Goal: Task Accomplishment & Management: Use online tool/utility

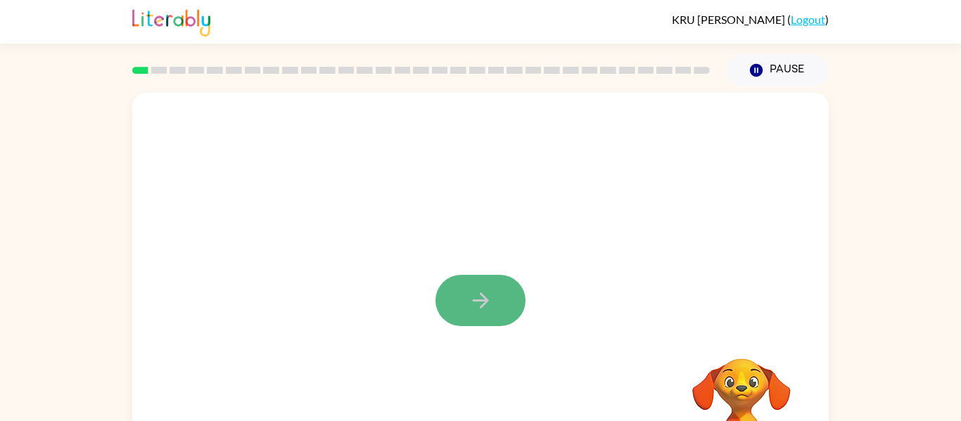
click at [476, 297] on icon "button" at bounding box center [481, 300] width 25 height 25
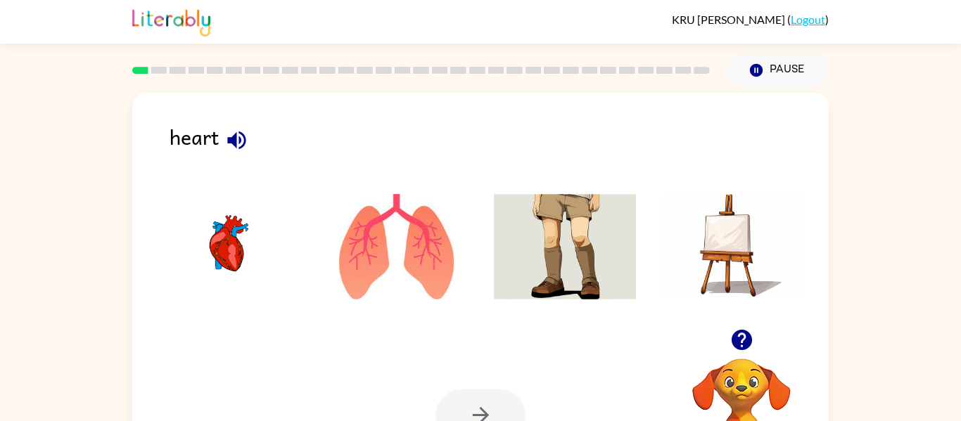
click at [744, 345] on icon "button" at bounding box center [741, 340] width 20 height 20
click at [402, 293] on img at bounding box center [397, 247] width 142 height 106
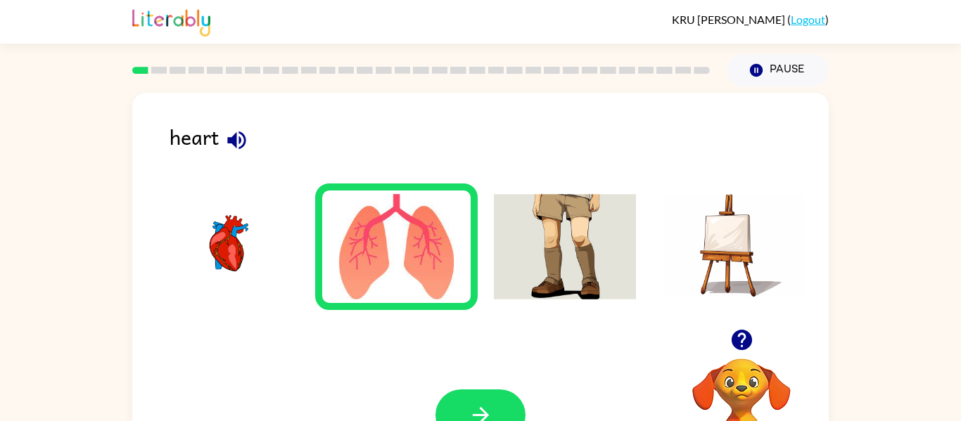
click at [410, 282] on img at bounding box center [397, 247] width 142 height 106
click at [480, 409] on icon "button" at bounding box center [481, 415] width 25 height 25
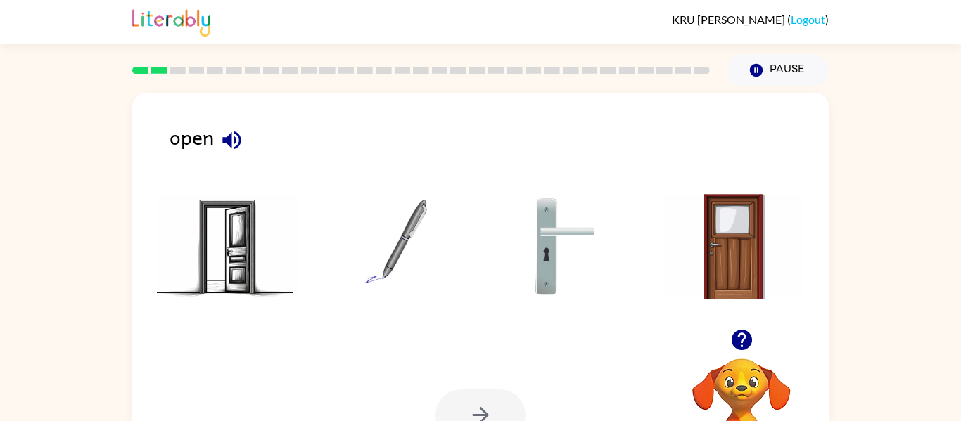
click at [542, 267] on img at bounding box center [565, 247] width 142 height 106
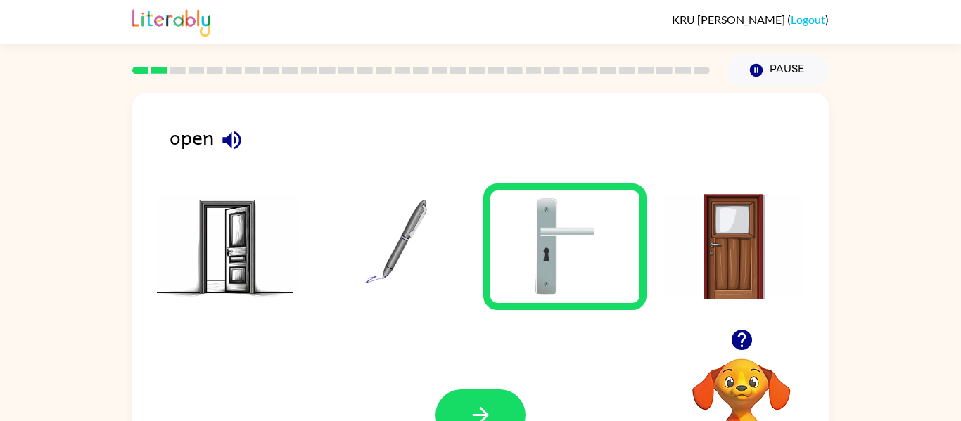
click at [392, 237] on img at bounding box center [397, 247] width 142 height 106
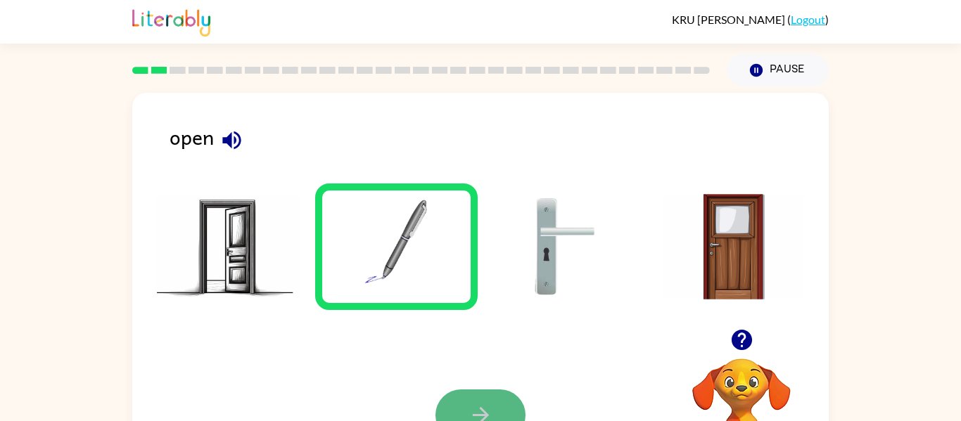
click at [493, 418] on icon "button" at bounding box center [481, 415] width 25 height 25
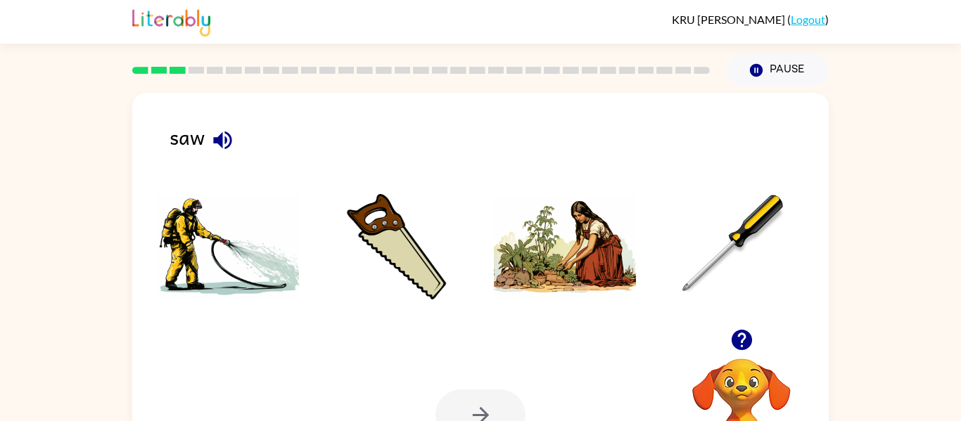
click at [248, 270] on img at bounding box center [228, 247] width 142 height 106
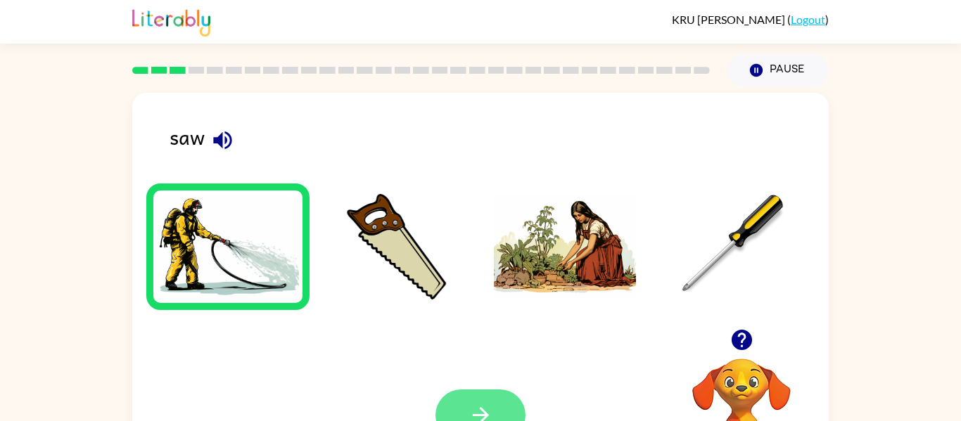
click at [466, 391] on button "button" at bounding box center [481, 415] width 90 height 51
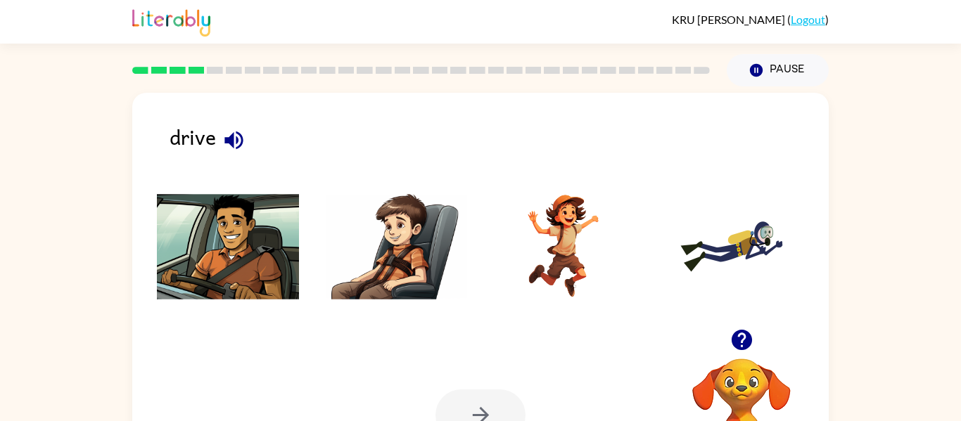
click at [757, 329] on div at bounding box center [741, 340] width 141 height 36
click at [757, 336] on button "button" at bounding box center [742, 340] width 36 height 36
click at [240, 133] on icon "button" at bounding box center [234, 140] width 25 height 25
click at [229, 141] on icon "button" at bounding box center [233, 140] width 18 height 18
click at [233, 139] on icon "button" at bounding box center [233, 140] width 18 height 18
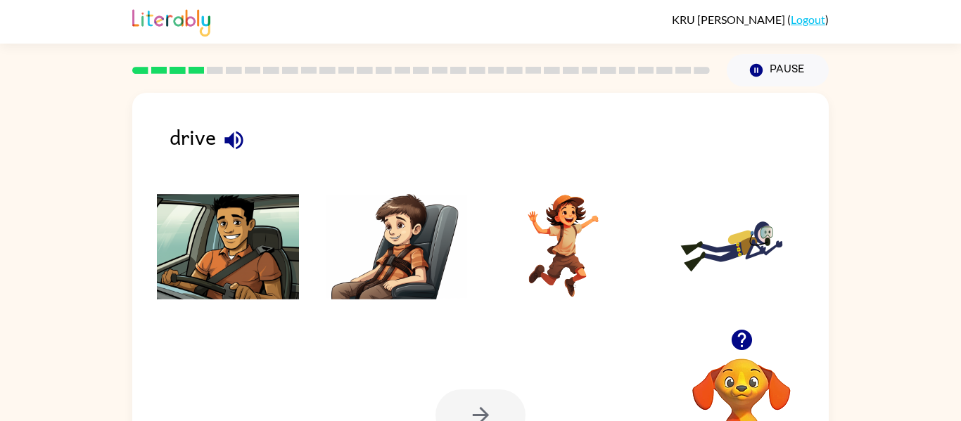
click at [237, 278] on img at bounding box center [228, 247] width 142 height 106
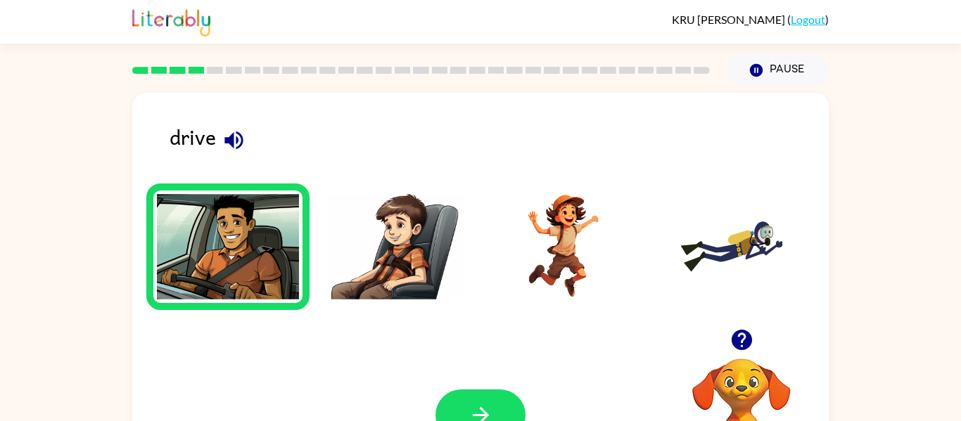
click at [496, 362] on div "Your browser must support playing .mp4 files to use Literably. Please try using…" at bounding box center [480, 415] width 697 height 158
click at [469, 411] on icon "button" at bounding box center [481, 415] width 25 height 25
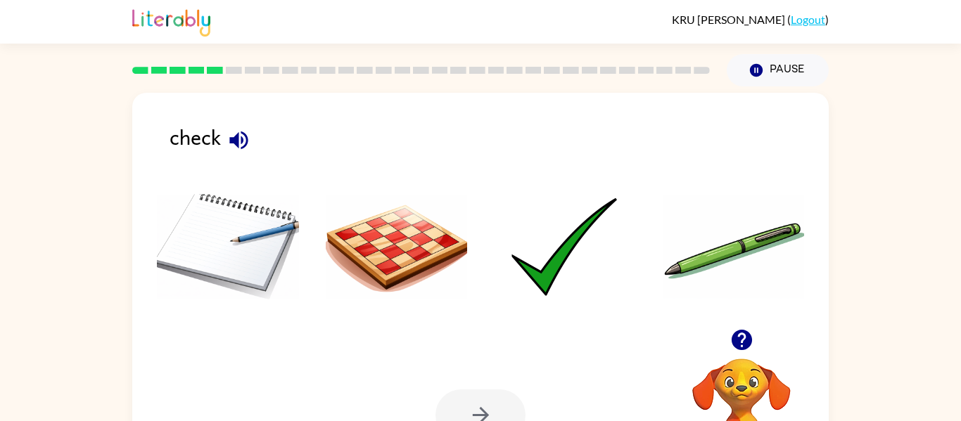
click at [222, 150] on div "check" at bounding box center [499, 143] width 659 height 44
click at [236, 141] on icon "button" at bounding box center [238, 140] width 18 height 18
click at [362, 228] on img at bounding box center [397, 247] width 142 height 106
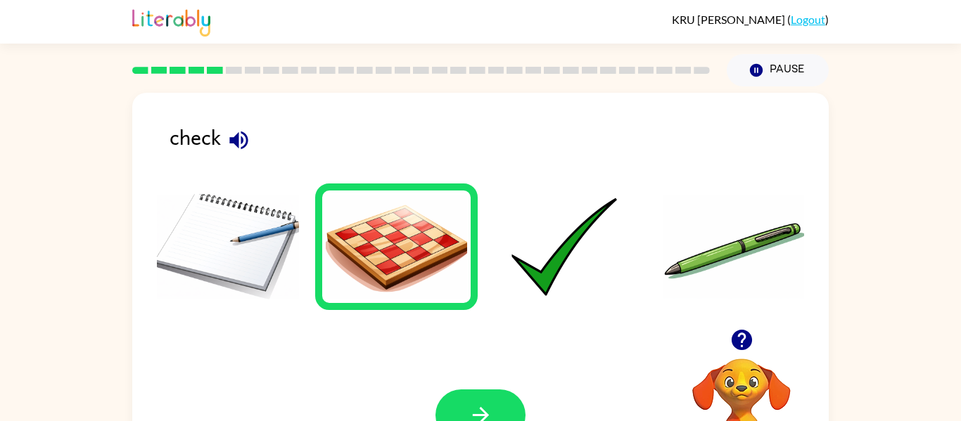
click at [456, 388] on div "Your browser must support playing .mp4 files to use Literably. Please try using…" at bounding box center [480, 415] width 697 height 158
click at [464, 390] on button "button" at bounding box center [481, 415] width 90 height 51
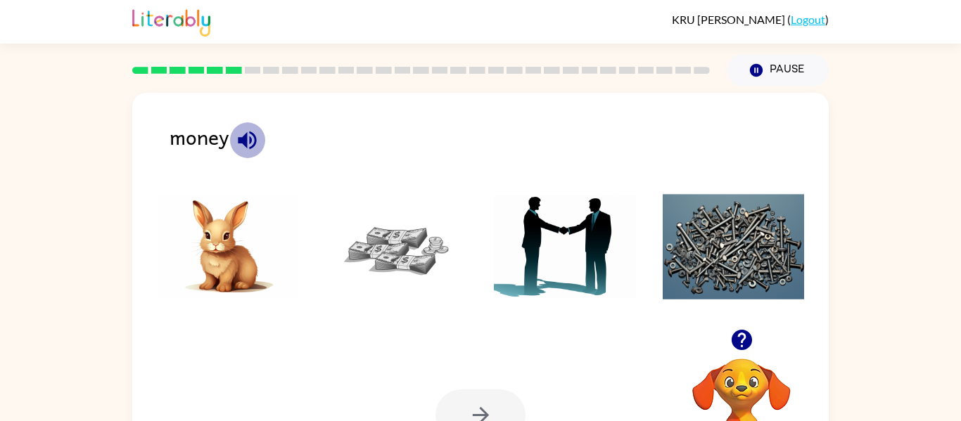
click at [248, 142] on icon "button" at bounding box center [247, 140] width 25 height 25
click at [248, 145] on icon "button" at bounding box center [247, 140] width 25 height 25
click at [245, 136] on icon "button" at bounding box center [247, 140] width 18 height 18
click at [372, 227] on img at bounding box center [397, 247] width 142 height 106
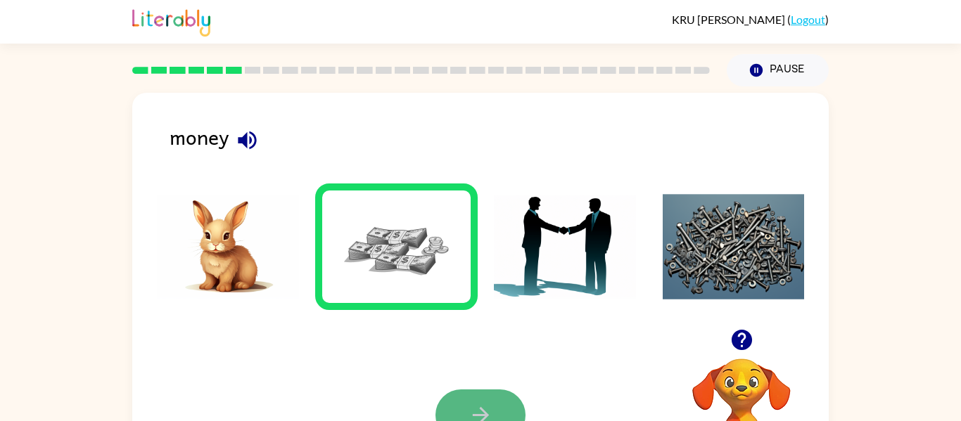
click at [473, 419] on icon "button" at bounding box center [481, 415] width 25 height 25
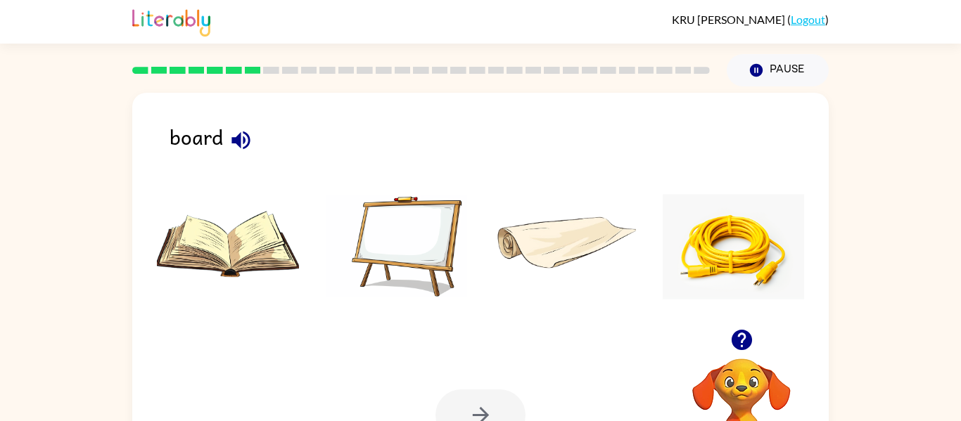
click at [234, 151] on icon "button" at bounding box center [241, 140] width 25 height 25
click at [224, 150] on div "board" at bounding box center [499, 143] width 659 height 44
click at [407, 250] on img at bounding box center [397, 247] width 142 height 106
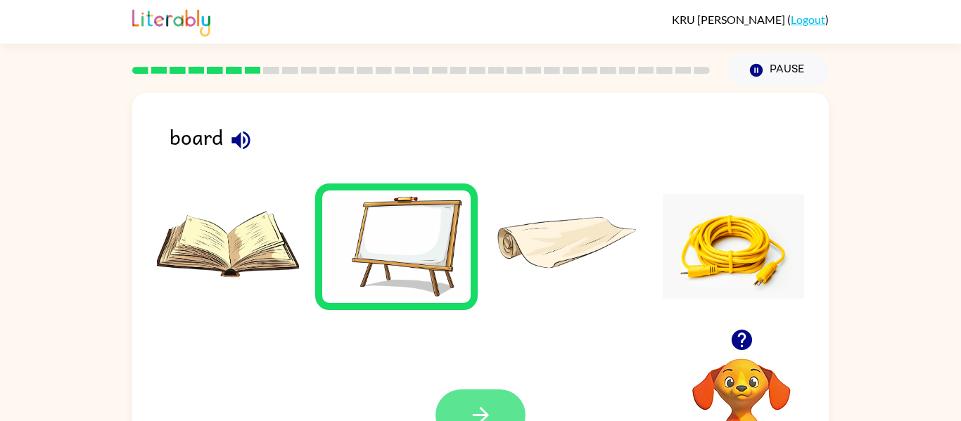
click at [473, 393] on button "button" at bounding box center [481, 415] width 90 height 51
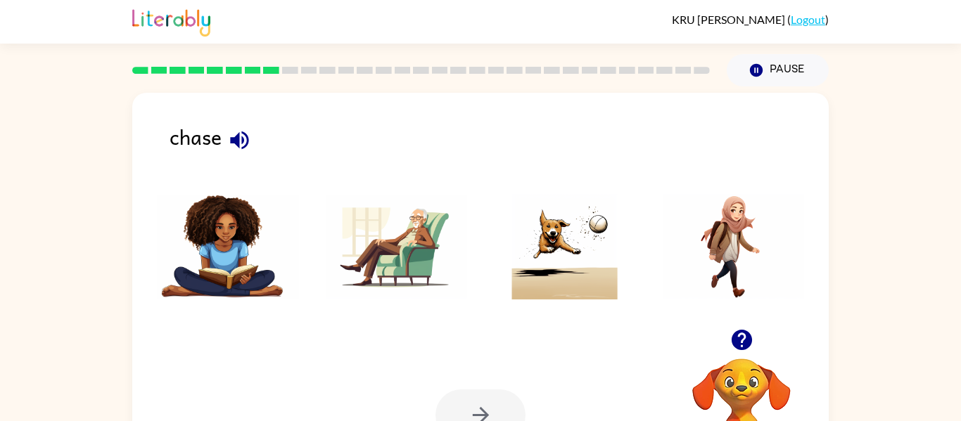
click at [759, 336] on button "button" at bounding box center [742, 340] width 36 height 36
click at [735, 339] on video "Your browser must support playing .mp4 files to use Literably. Please try using…" at bounding box center [741, 407] width 141 height 141
click at [562, 294] on img at bounding box center [565, 247] width 142 height 106
click at [547, 277] on img at bounding box center [565, 247] width 142 height 106
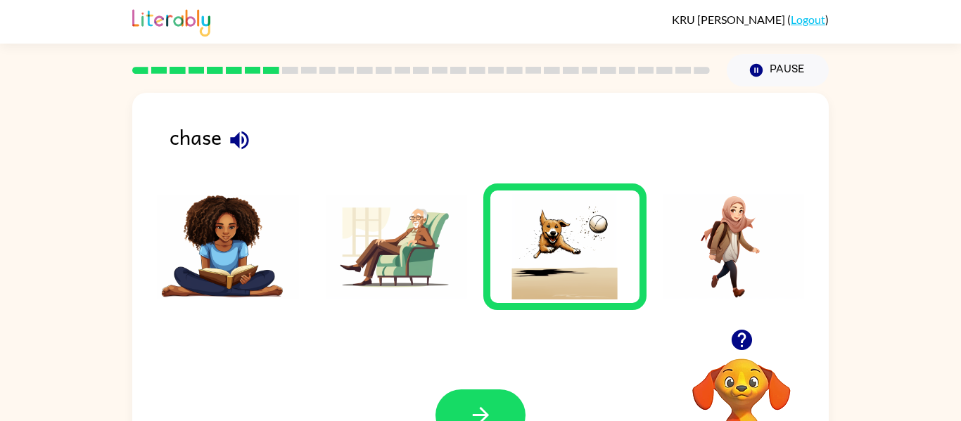
click at [541, 291] on img at bounding box center [565, 247] width 142 height 106
click at [474, 403] on icon "button" at bounding box center [481, 415] width 25 height 25
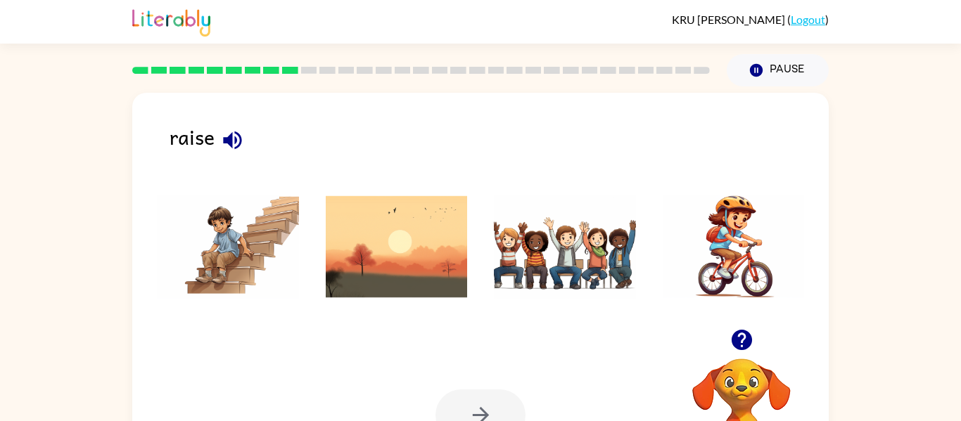
click at [396, 257] on img at bounding box center [397, 247] width 142 height 106
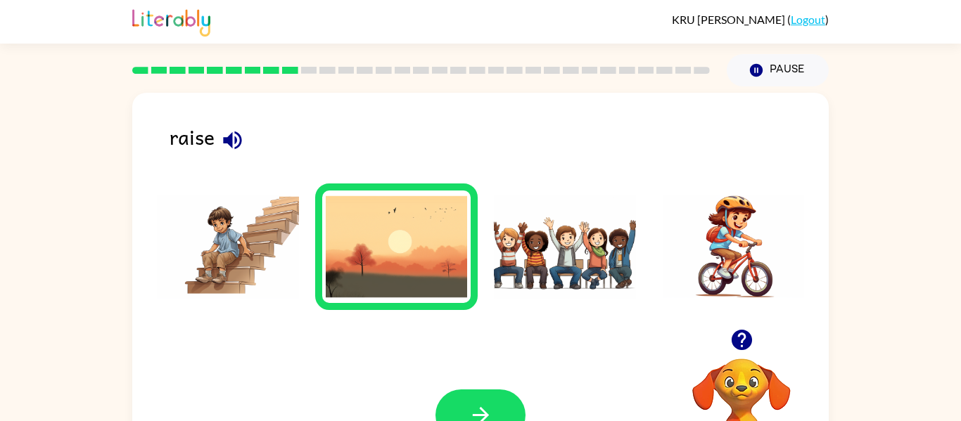
click at [224, 127] on button "button" at bounding box center [233, 140] width 36 height 36
click at [566, 240] on img at bounding box center [565, 247] width 142 height 106
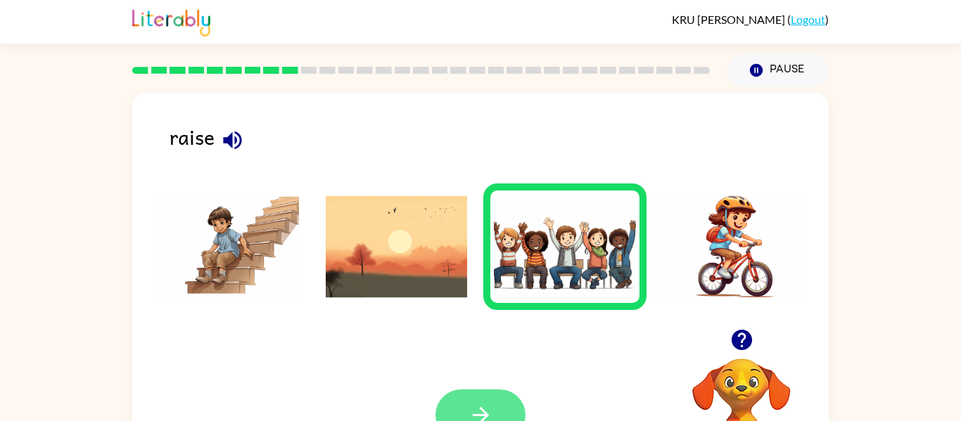
click at [460, 401] on button "button" at bounding box center [481, 415] width 90 height 51
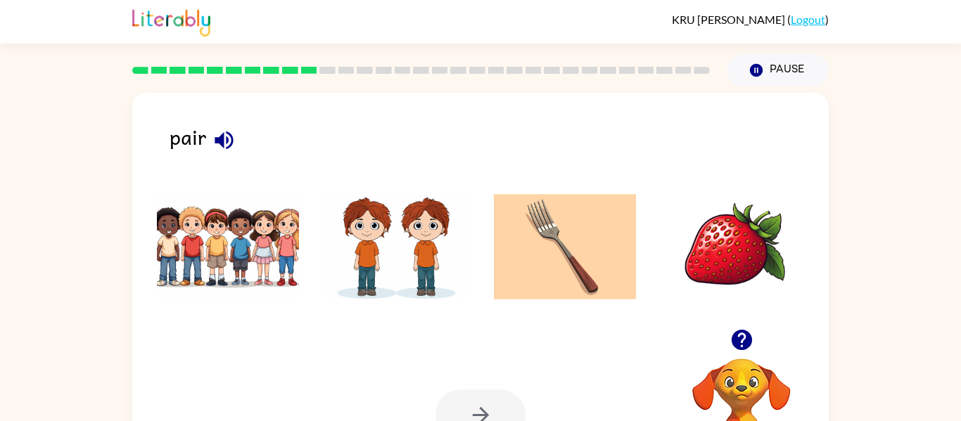
click at [189, 128] on div "pair" at bounding box center [499, 143] width 659 height 44
click at [229, 138] on icon "button" at bounding box center [224, 140] width 25 height 25
click at [249, 130] on div "pair" at bounding box center [499, 143] width 659 height 44
click at [208, 149] on button "button" at bounding box center [224, 140] width 36 height 36
click at [221, 146] on icon "button" at bounding box center [224, 140] width 25 height 25
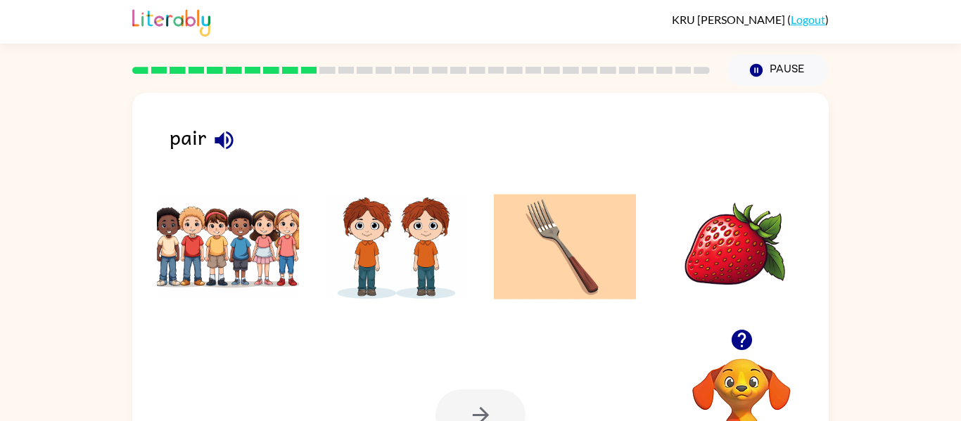
click at [224, 115] on div "pair Your browser must support playing .mp4 files to use Literably. Please try …" at bounding box center [480, 294] width 697 height 402
click at [214, 130] on icon "button" at bounding box center [224, 140] width 25 height 25
click at [220, 139] on icon "button" at bounding box center [224, 140] width 18 height 18
click at [208, 258] on img at bounding box center [228, 247] width 142 height 106
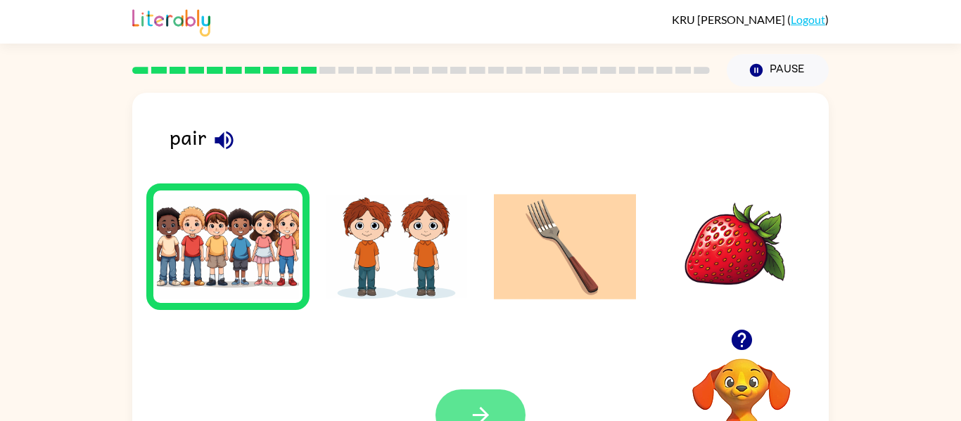
click at [450, 419] on button "button" at bounding box center [481, 415] width 90 height 51
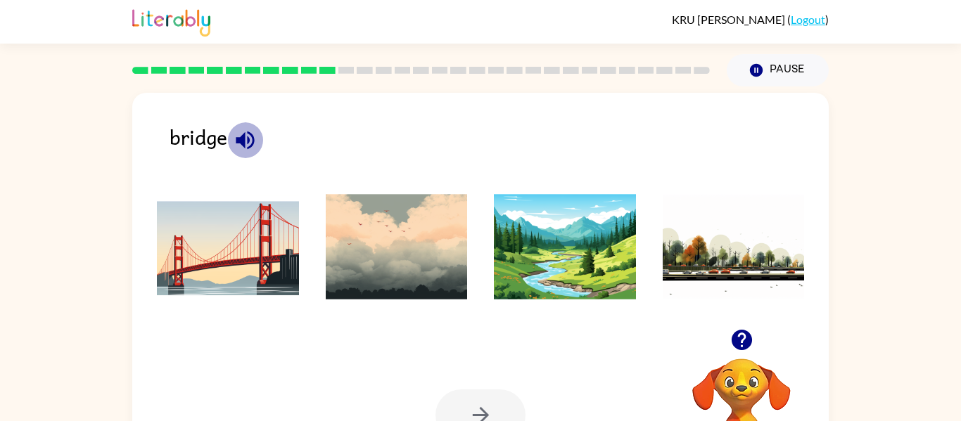
click at [237, 131] on icon "button" at bounding box center [245, 140] width 25 height 25
click at [246, 139] on icon "button" at bounding box center [245, 140] width 25 height 25
click at [253, 167] on div "bridge Your browser must support playing .mp4 files to use Literably. Please tr…" at bounding box center [480, 294] width 697 height 402
click at [250, 188] on li at bounding box center [227, 247] width 163 height 127
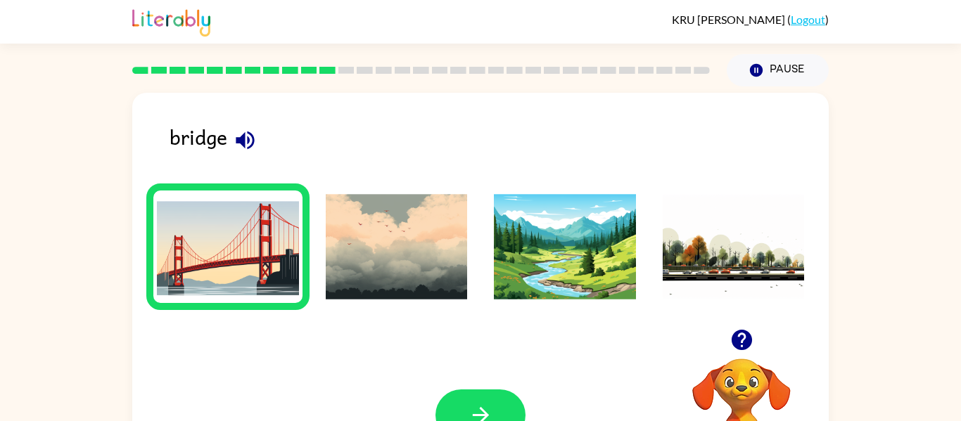
click at [240, 139] on icon "button" at bounding box center [245, 140] width 18 height 18
click at [246, 144] on icon "button" at bounding box center [245, 140] width 25 height 25
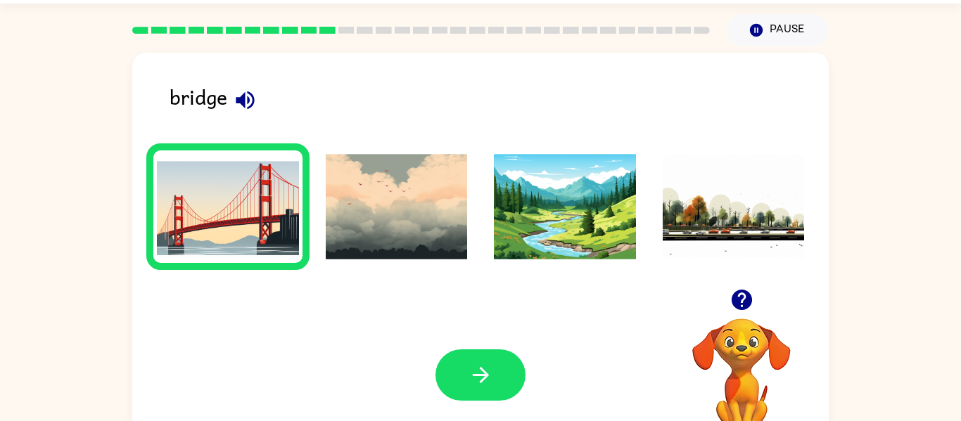
scroll to position [73, 0]
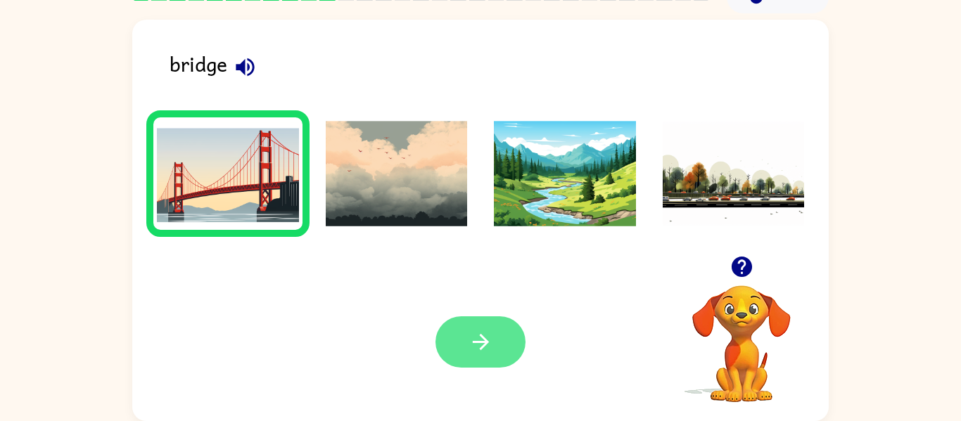
click at [494, 335] on button "button" at bounding box center [481, 342] width 90 height 51
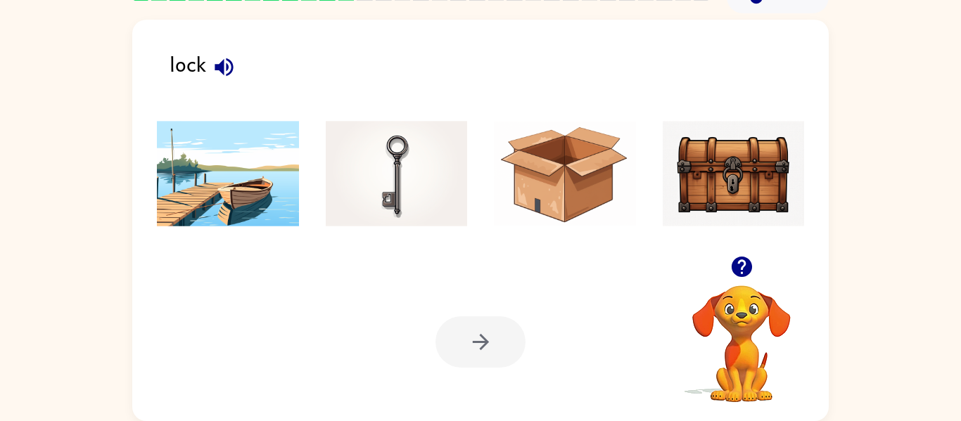
click at [233, 64] on icon "button" at bounding box center [224, 67] width 25 height 25
click at [216, 80] on button "button" at bounding box center [224, 67] width 36 height 36
click at [710, 167] on img at bounding box center [734, 174] width 142 height 106
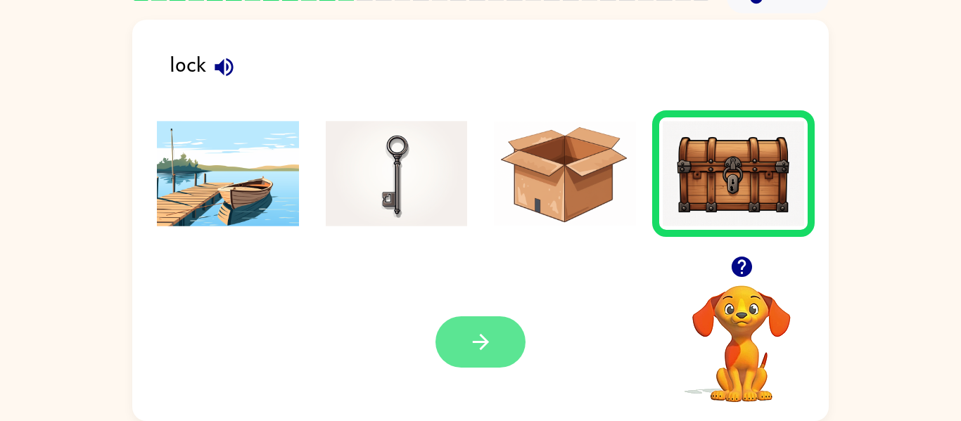
click at [464, 338] on button "button" at bounding box center [481, 342] width 90 height 51
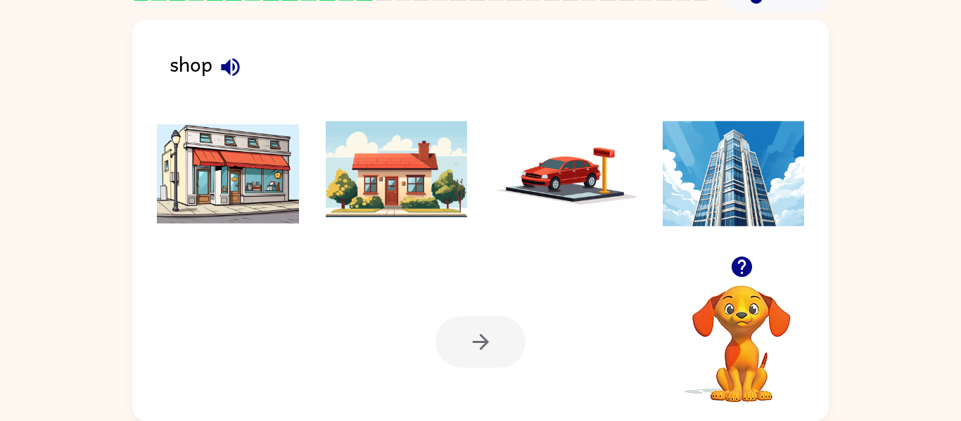
click at [231, 64] on icon "button" at bounding box center [230, 67] width 25 height 25
click at [225, 66] on icon "button" at bounding box center [230, 67] width 18 height 18
click at [229, 57] on icon "button" at bounding box center [230, 67] width 25 height 25
click at [238, 61] on icon "button" at bounding box center [230, 67] width 25 height 25
click at [227, 70] on icon "button" at bounding box center [230, 67] width 18 height 18
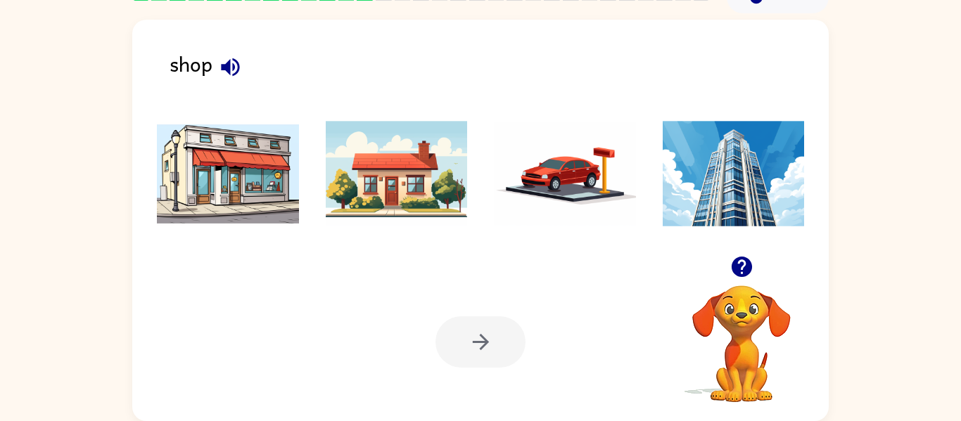
click at [220, 76] on icon "button" at bounding box center [230, 67] width 25 height 25
click at [225, 68] on icon "button" at bounding box center [230, 67] width 18 height 18
click at [229, 75] on icon "button" at bounding box center [230, 67] width 25 height 25
click at [212, 179] on img at bounding box center [228, 174] width 142 height 106
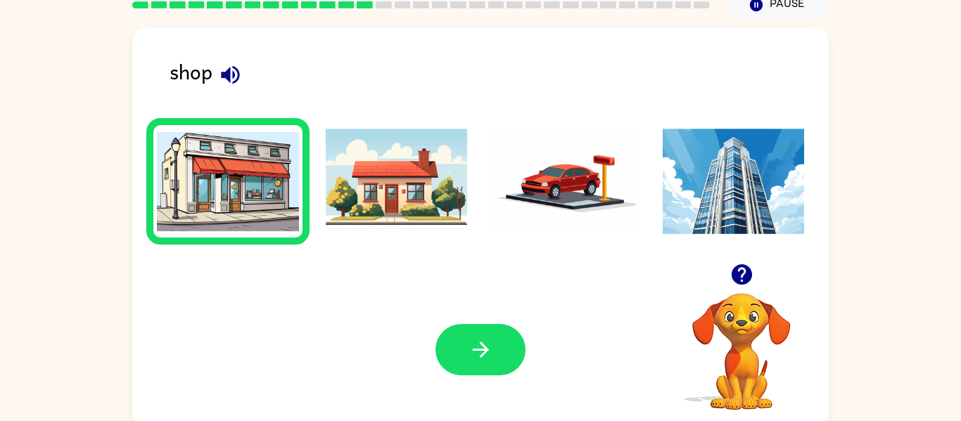
scroll to position [59, 0]
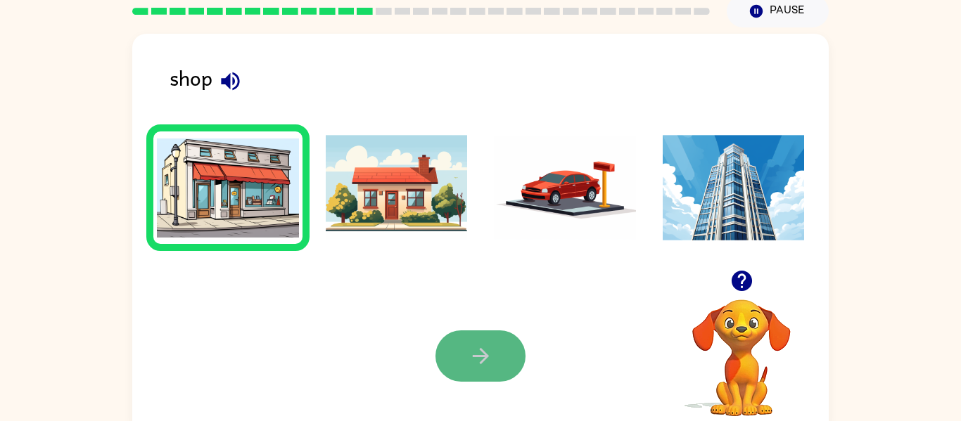
click at [463, 333] on button "button" at bounding box center [481, 356] width 90 height 51
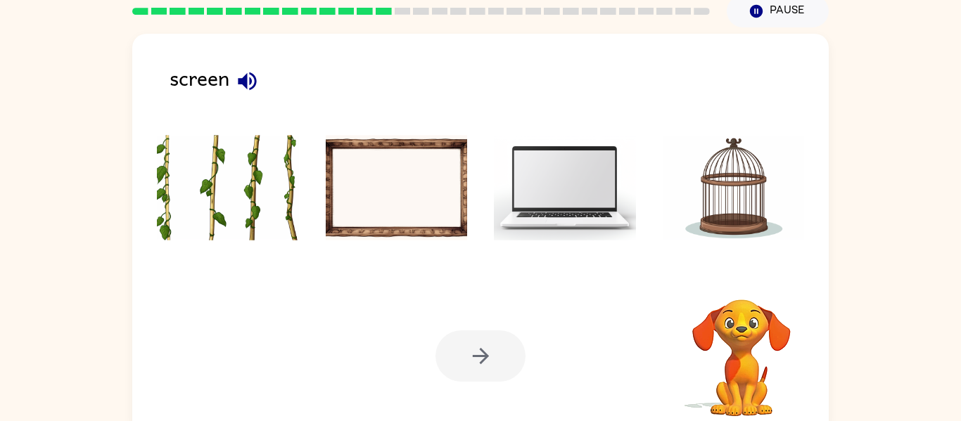
click at [446, 356] on div at bounding box center [481, 356] width 90 height 51
click at [212, 103] on div "screen" at bounding box center [499, 84] width 659 height 44
click at [239, 99] on div "screen" at bounding box center [499, 84] width 659 height 44
click at [256, 81] on icon "button" at bounding box center [247, 81] width 18 height 18
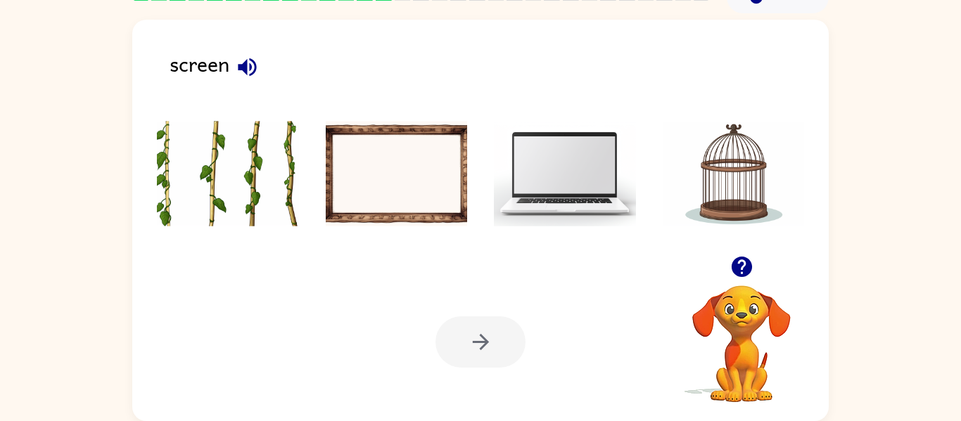
scroll to position [72, 0]
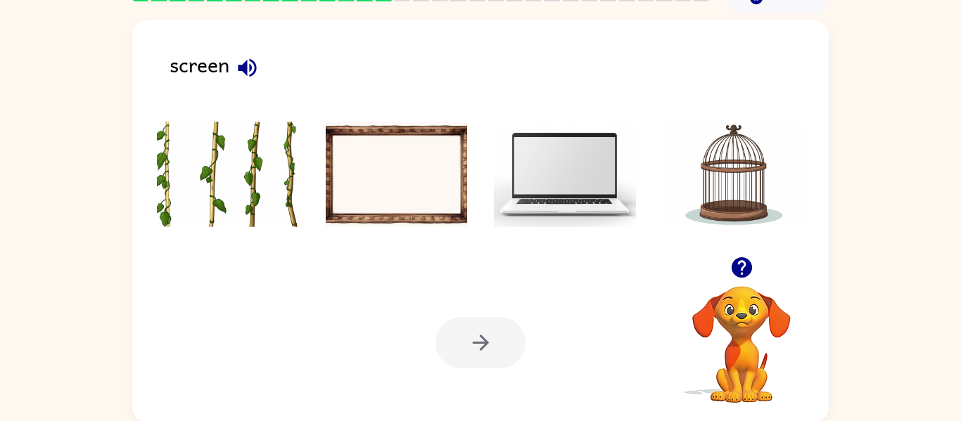
click at [235, 56] on icon "button" at bounding box center [247, 68] width 25 height 25
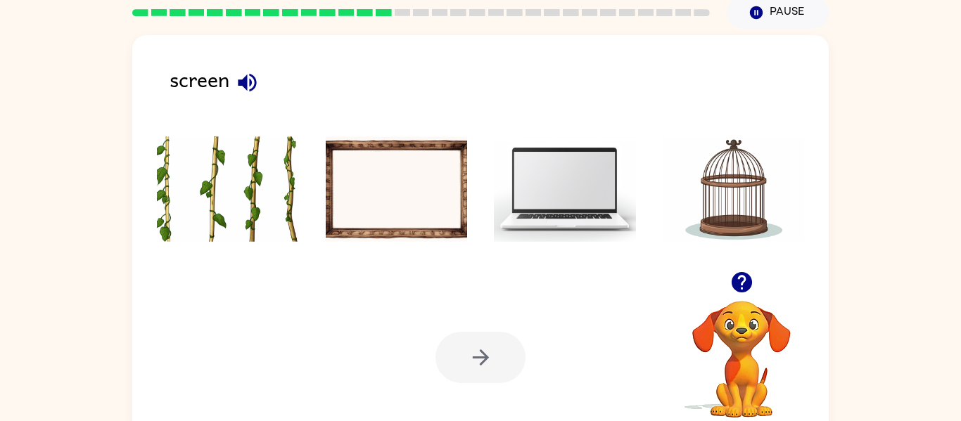
scroll to position [59, 0]
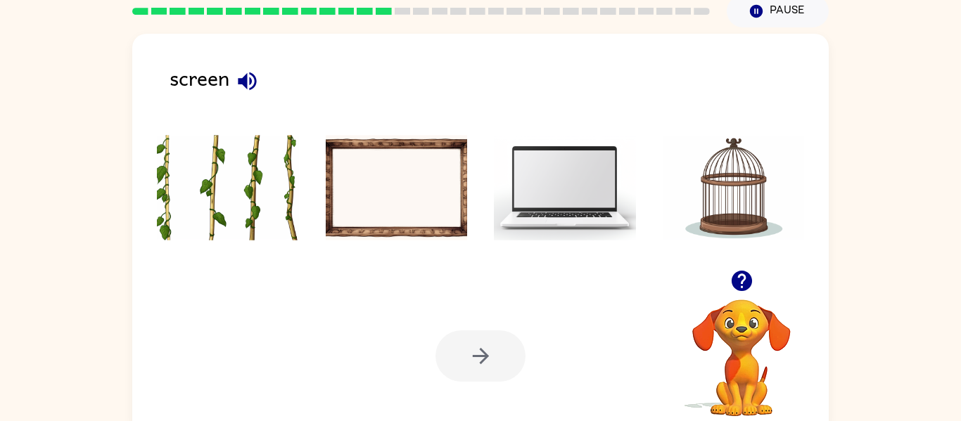
click at [246, 74] on icon "button" at bounding box center [247, 81] width 25 height 25
click at [245, 69] on icon "button" at bounding box center [247, 81] width 25 height 25
click at [256, 89] on icon "button" at bounding box center [247, 81] width 25 height 25
click at [243, 89] on icon "button" at bounding box center [247, 81] width 25 height 25
click at [236, 87] on icon "button" at bounding box center [247, 81] width 25 height 25
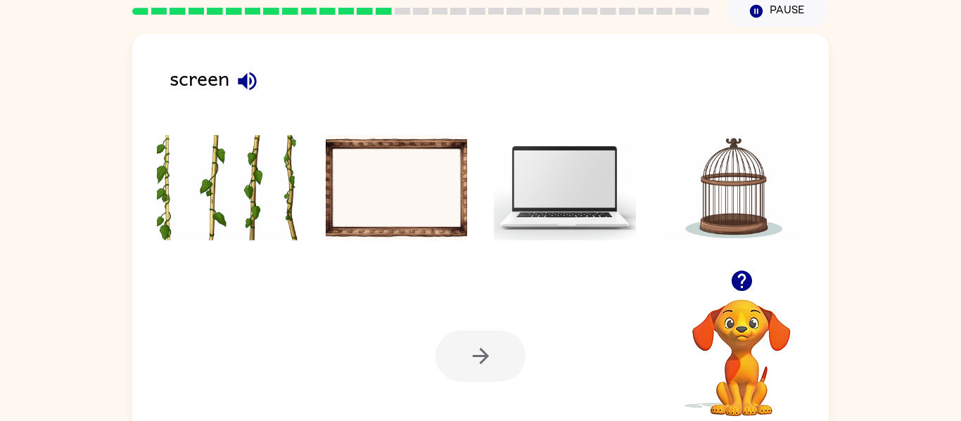
click at [240, 80] on icon "button" at bounding box center [247, 81] width 18 height 18
click at [242, 89] on icon "button" at bounding box center [247, 81] width 25 height 25
click at [218, 74] on div "screen" at bounding box center [499, 84] width 659 height 44
click at [274, 81] on div "screen" at bounding box center [499, 84] width 659 height 44
click at [277, 84] on div "screen" at bounding box center [499, 84] width 659 height 44
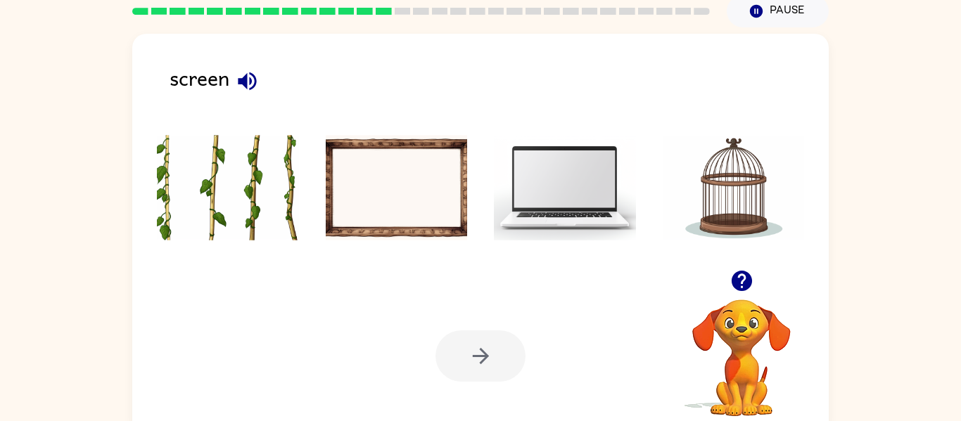
click at [256, 93] on icon "button" at bounding box center [247, 81] width 25 height 25
click at [547, 197] on img at bounding box center [565, 188] width 142 height 106
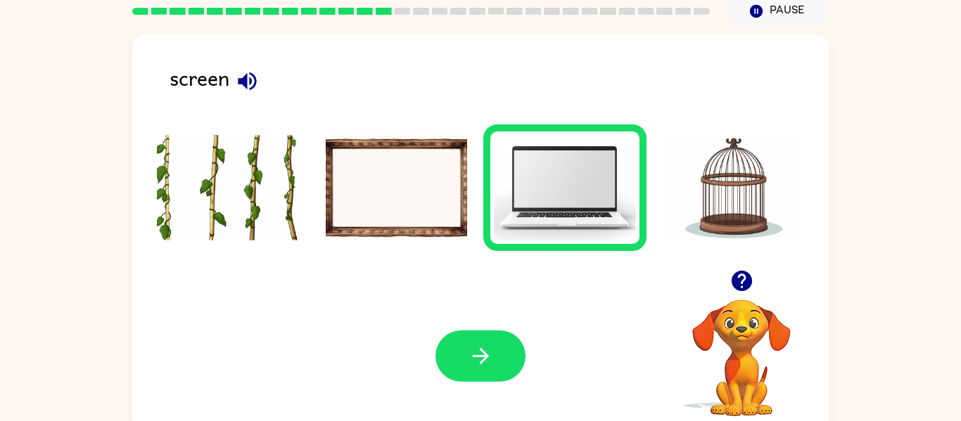
scroll to position [73, 0]
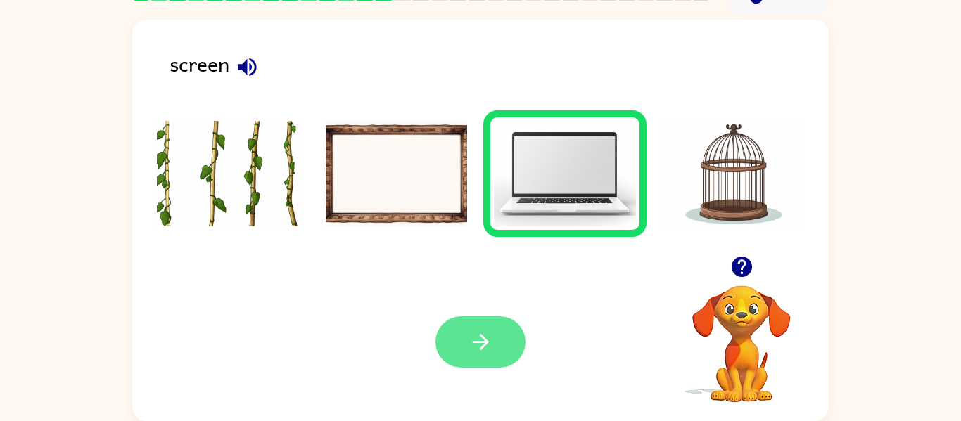
click at [469, 352] on icon "button" at bounding box center [481, 342] width 25 height 25
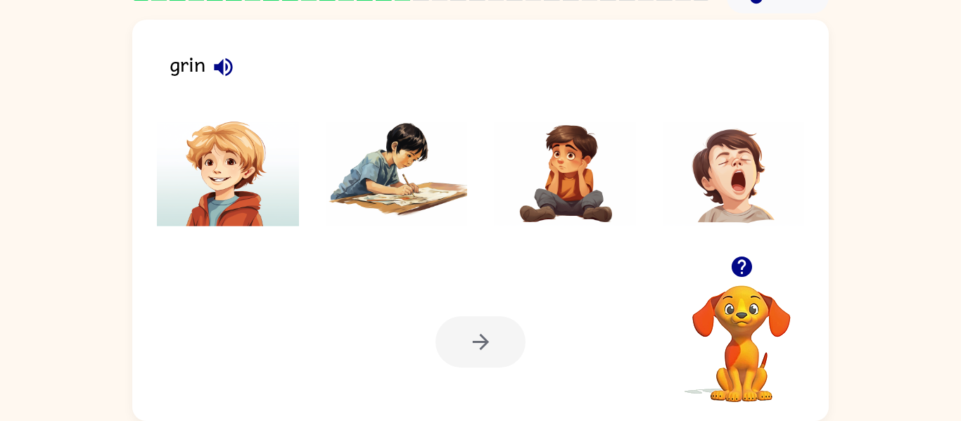
click at [207, 80] on div "grin" at bounding box center [499, 70] width 659 height 44
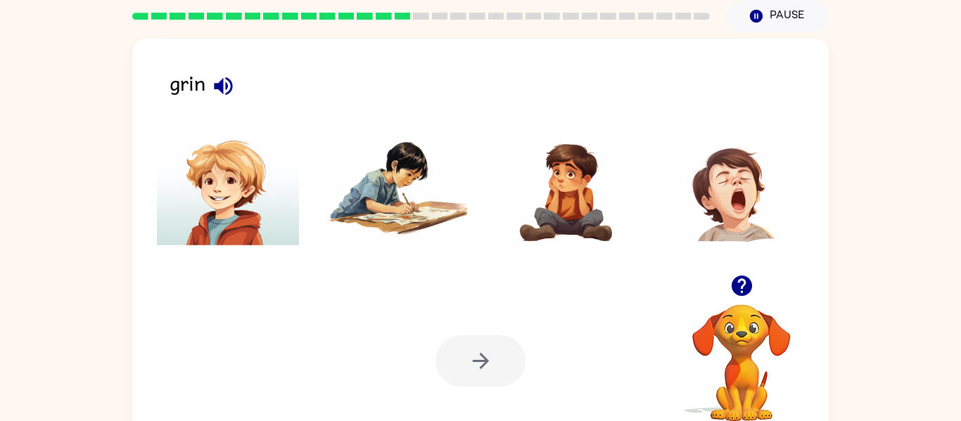
scroll to position [34, 0]
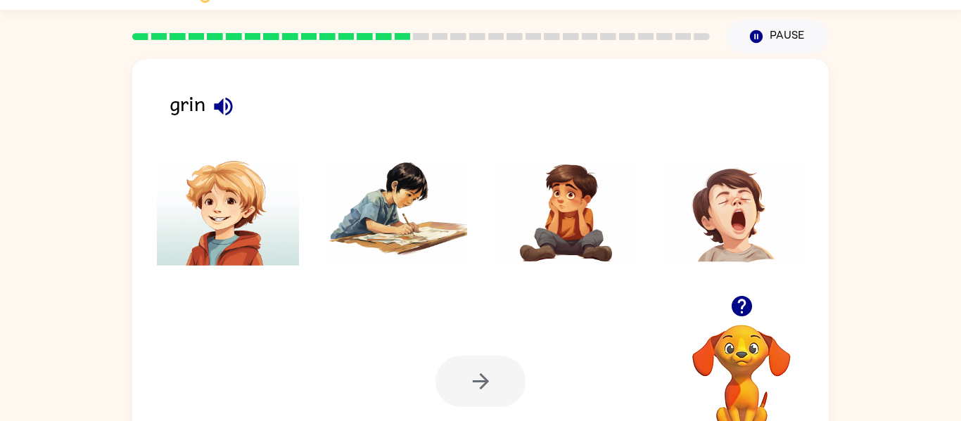
click at [217, 96] on icon "button" at bounding box center [223, 106] width 25 height 25
click at [214, 91] on button "button" at bounding box center [223, 107] width 36 height 36
click at [223, 107] on icon "button" at bounding box center [223, 106] width 18 height 18
click at [214, 108] on icon "button" at bounding box center [223, 106] width 25 height 25
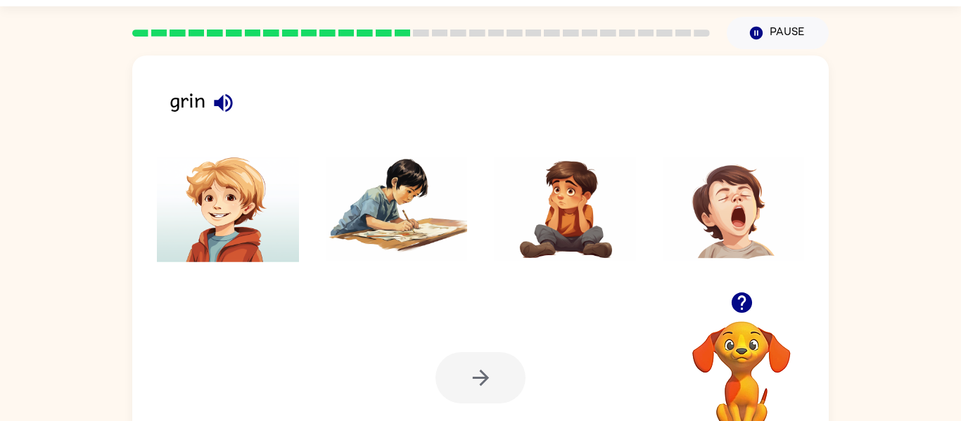
click at [220, 95] on icon "button" at bounding box center [223, 103] width 25 height 25
click at [407, 210] on img at bounding box center [397, 210] width 142 height 106
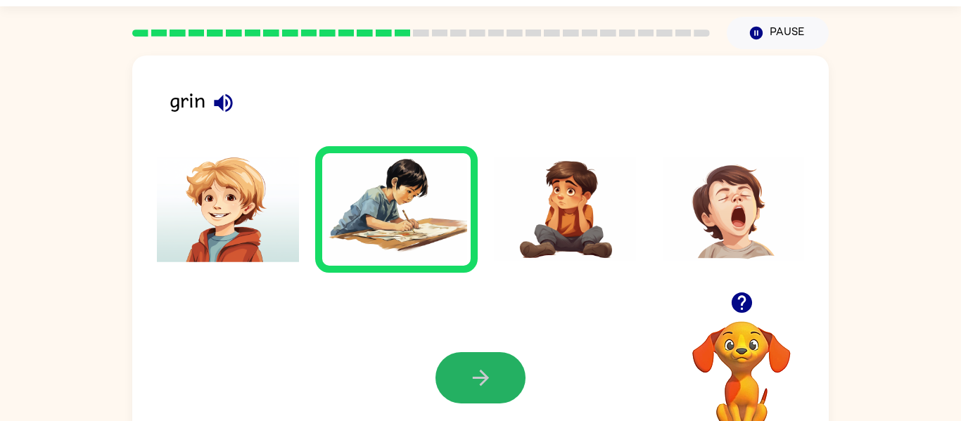
scroll to position [33, 0]
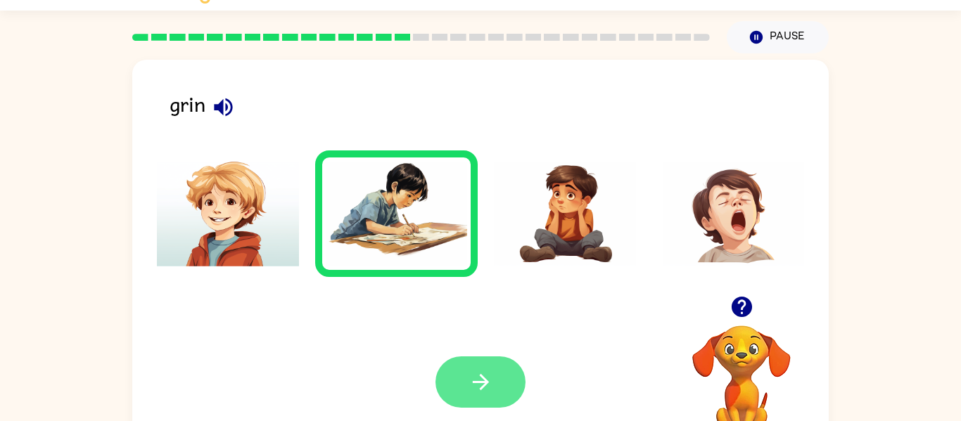
click at [484, 374] on icon "button" at bounding box center [481, 382] width 25 height 25
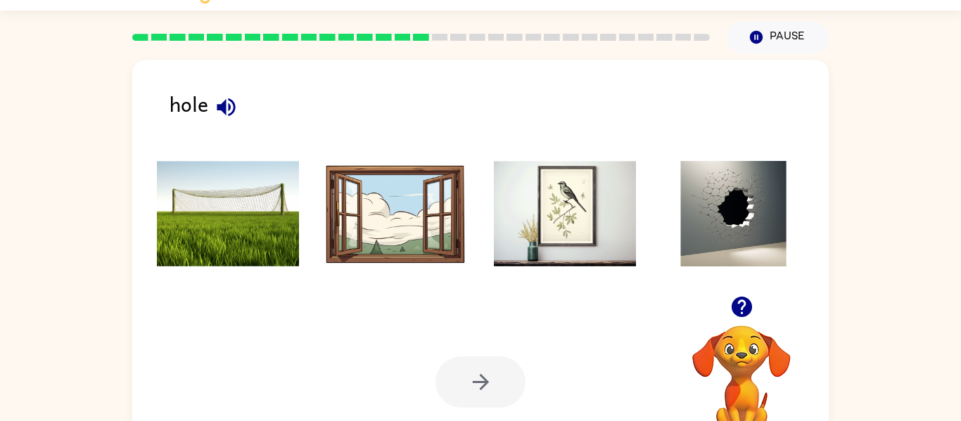
click at [227, 106] on icon "button" at bounding box center [226, 107] width 25 height 25
click at [239, 108] on button "button" at bounding box center [226, 107] width 36 height 36
click at [768, 228] on img at bounding box center [734, 214] width 142 height 106
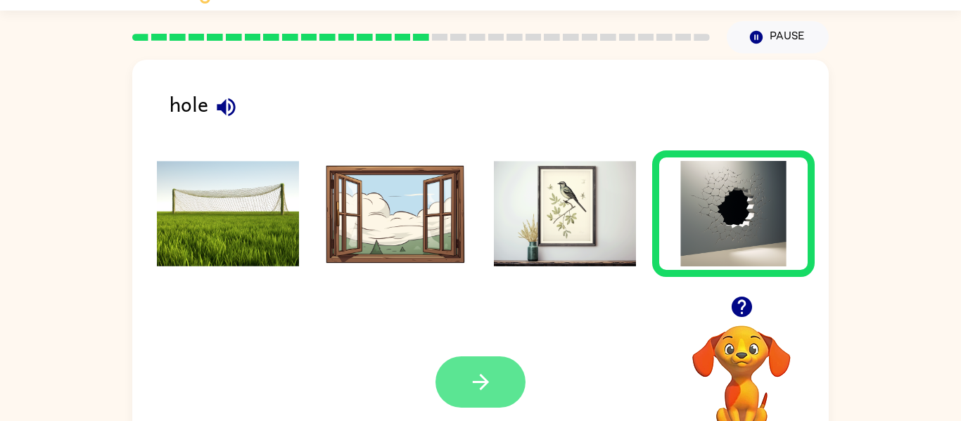
click at [500, 407] on button "button" at bounding box center [481, 382] width 90 height 51
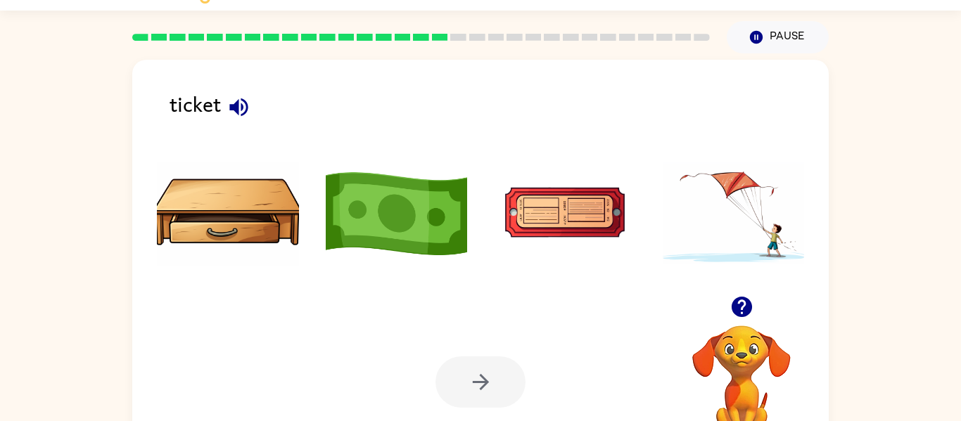
click at [373, 216] on img at bounding box center [397, 214] width 142 height 106
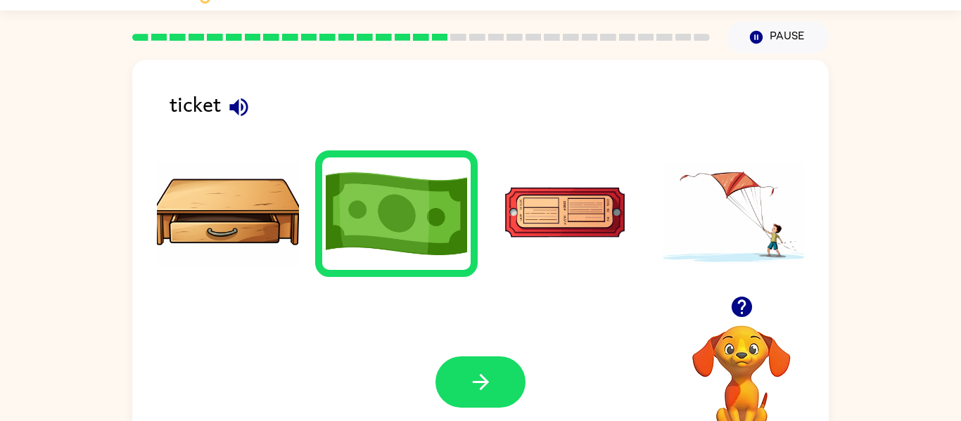
click at [358, 198] on img at bounding box center [397, 214] width 142 height 106
click at [466, 387] on button "button" at bounding box center [481, 382] width 90 height 51
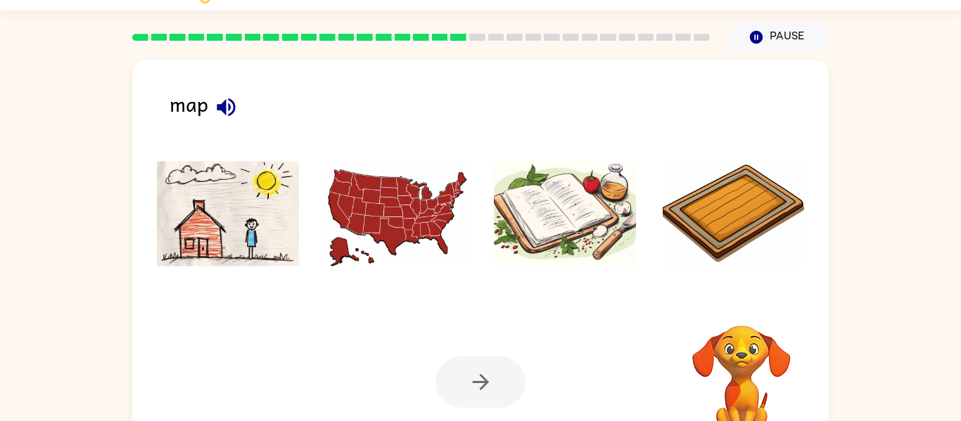
click at [225, 96] on icon "button" at bounding box center [226, 107] width 25 height 25
click at [229, 104] on icon "button" at bounding box center [226, 107] width 18 height 18
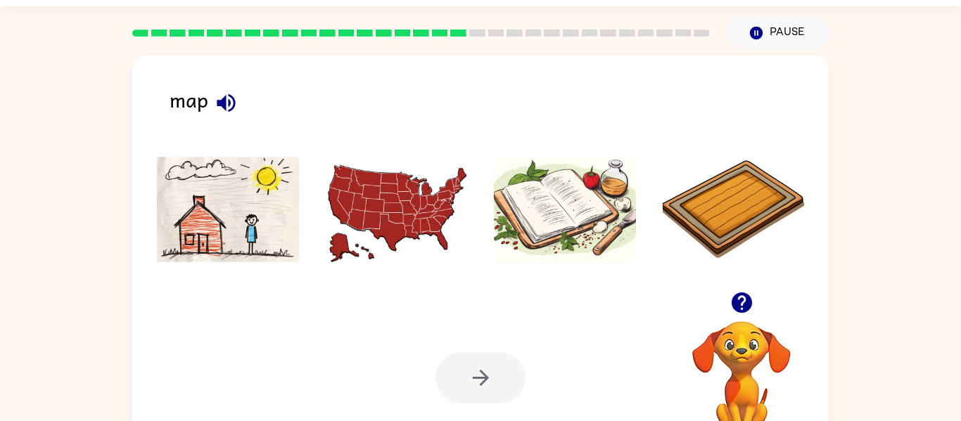
scroll to position [40, 0]
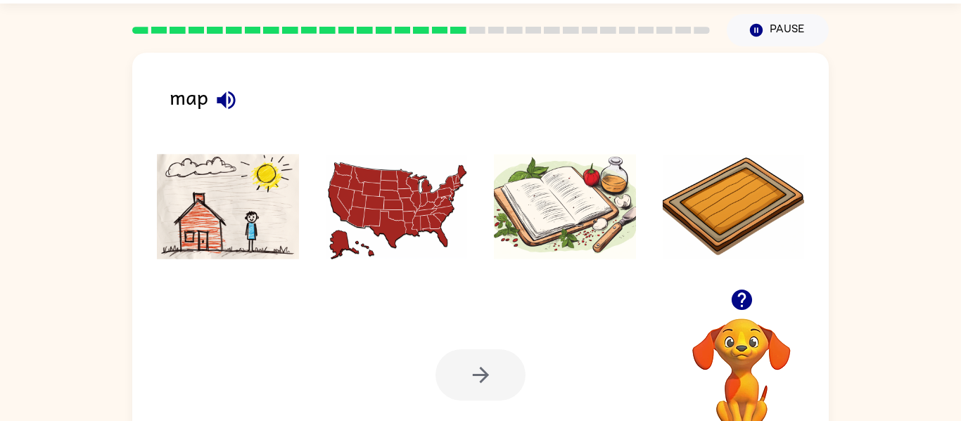
click at [233, 117] on button "button" at bounding box center [226, 100] width 36 height 36
click at [224, 106] on icon "button" at bounding box center [226, 100] width 18 height 18
click at [568, 241] on img at bounding box center [565, 207] width 142 height 106
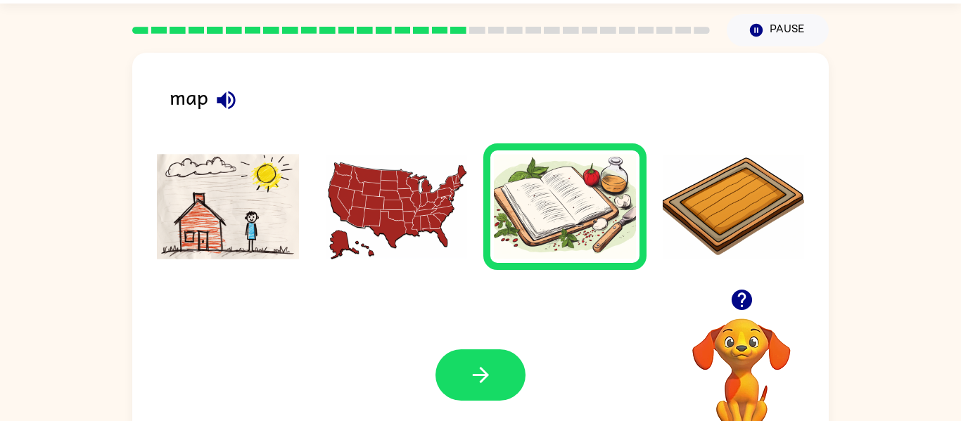
click at [388, 205] on img at bounding box center [397, 207] width 142 height 106
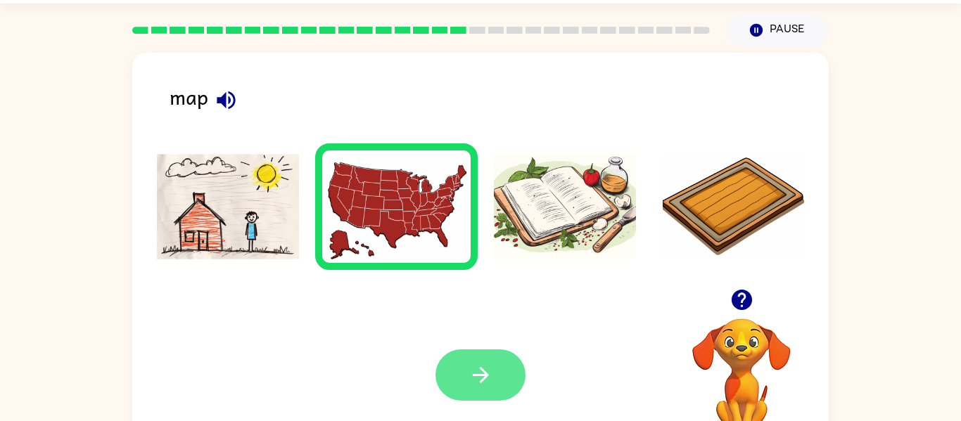
click at [488, 362] on button "button" at bounding box center [481, 375] width 90 height 51
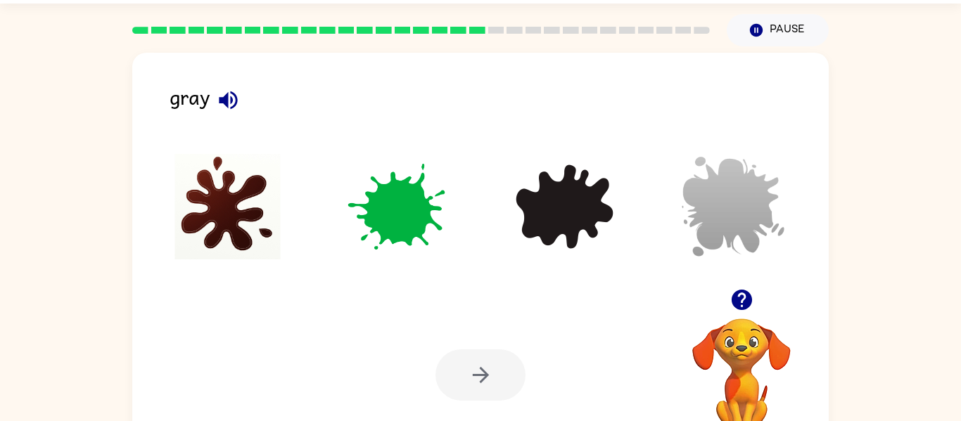
click at [226, 96] on icon "button" at bounding box center [228, 100] width 18 height 18
click at [242, 95] on button "button" at bounding box center [228, 100] width 36 height 36
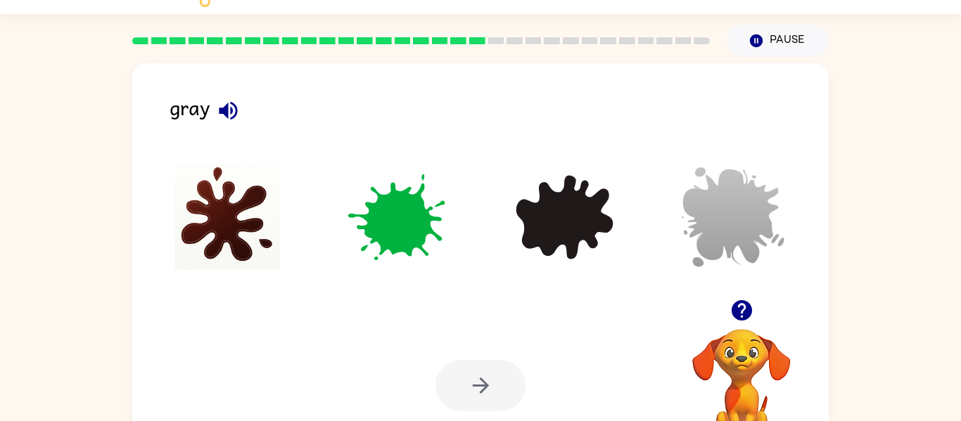
scroll to position [0, 0]
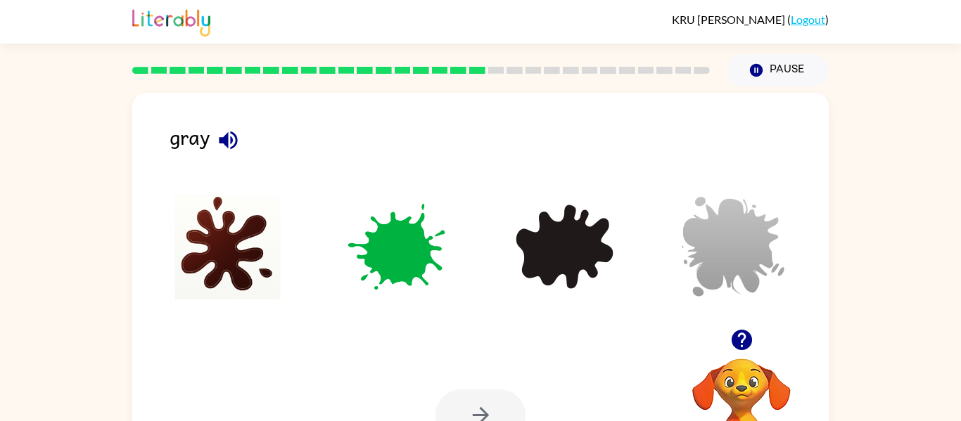
click at [716, 201] on img at bounding box center [734, 247] width 142 height 106
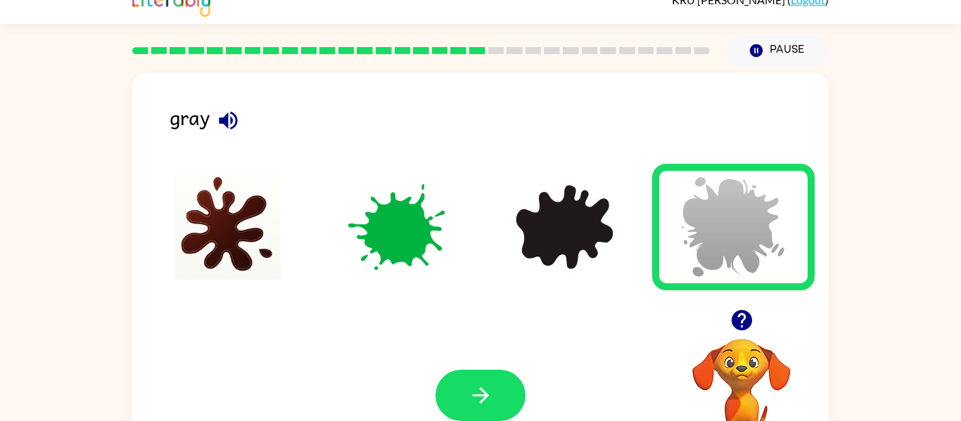
scroll to position [59, 0]
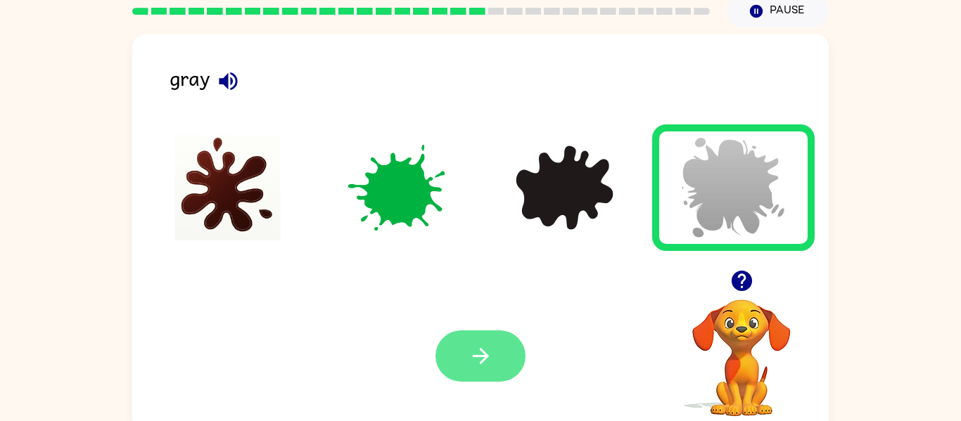
click at [469, 350] on icon "button" at bounding box center [481, 356] width 25 height 25
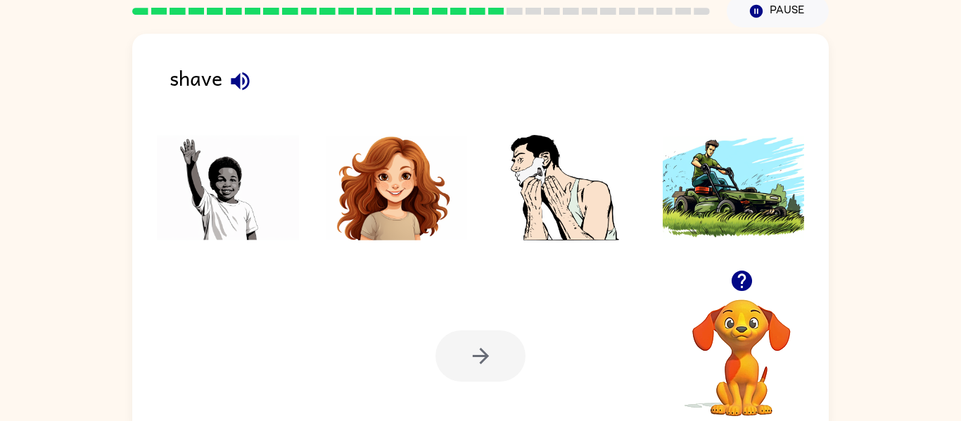
click at [224, 82] on button "button" at bounding box center [240, 81] width 36 height 36
click at [239, 76] on icon "button" at bounding box center [240, 81] width 18 height 18
click at [234, 88] on icon "button" at bounding box center [240, 81] width 25 height 25
click at [542, 197] on img at bounding box center [565, 188] width 142 height 106
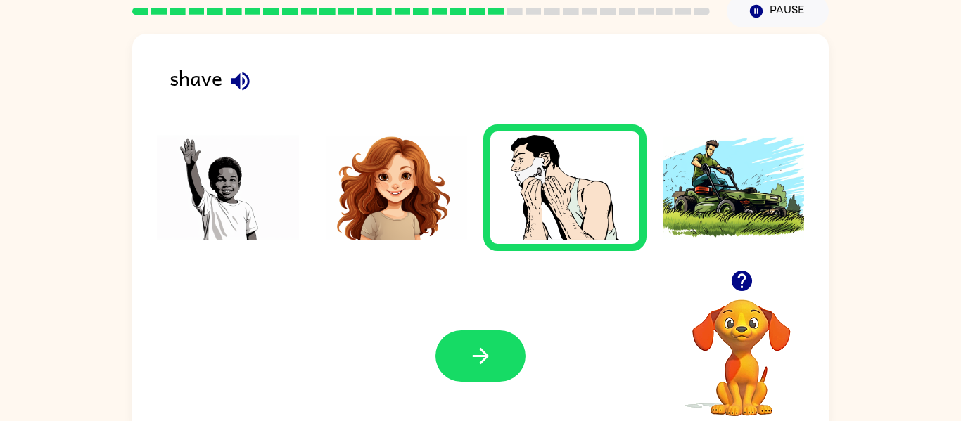
scroll to position [73, 0]
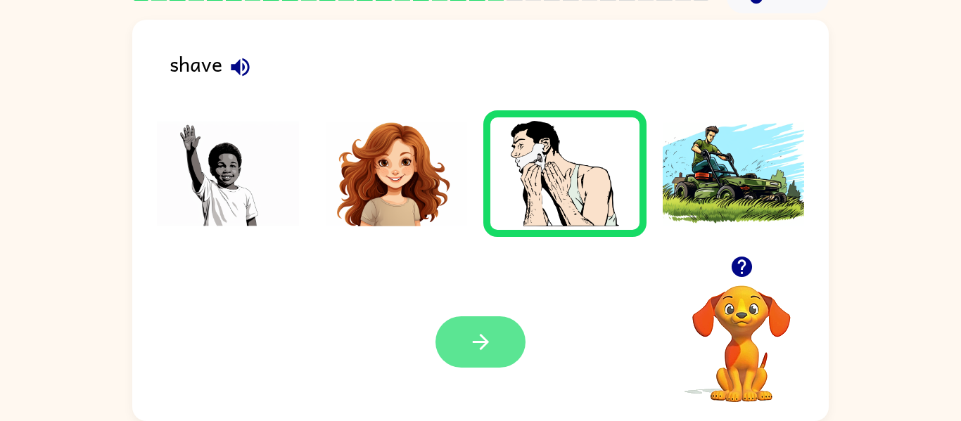
click at [481, 341] on icon "button" at bounding box center [481, 342] width 25 height 25
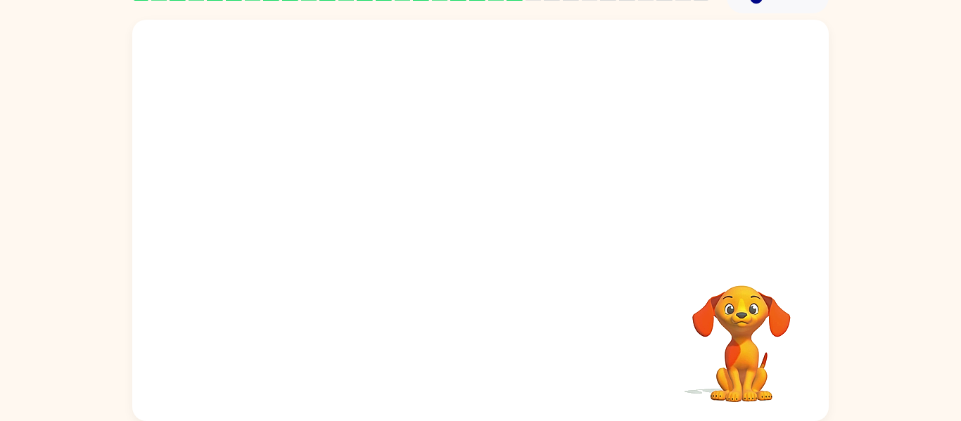
click at [360, 37] on video "Your browser must support playing .mp4 files to use Literably. Please try using…" at bounding box center [480, 138] width 697 height 236
click at [350, 37] on video "Your browser must support playing .mp4 files to use Literably. Please try using…" at bounding box center [480, 138] width 697 height 236
click at [350, 30] on video "Your browser must support playing .mp4 files to use Literably. Please try using…" at bounding box center [480, 138] width 697 height 236
click at [494, 222] on button "button" at bounding box center [481, 227] width 90 height 51
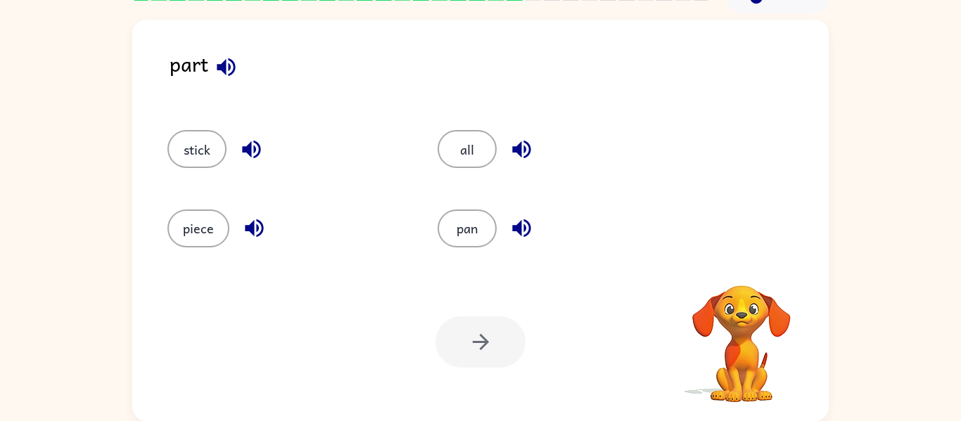
click at [221, 71] on icon "button" at bounding box center [226, 67] width 25 height 25
click at [250, 139] on icon "button" at bounding box center [251, 149] width 25 height 25
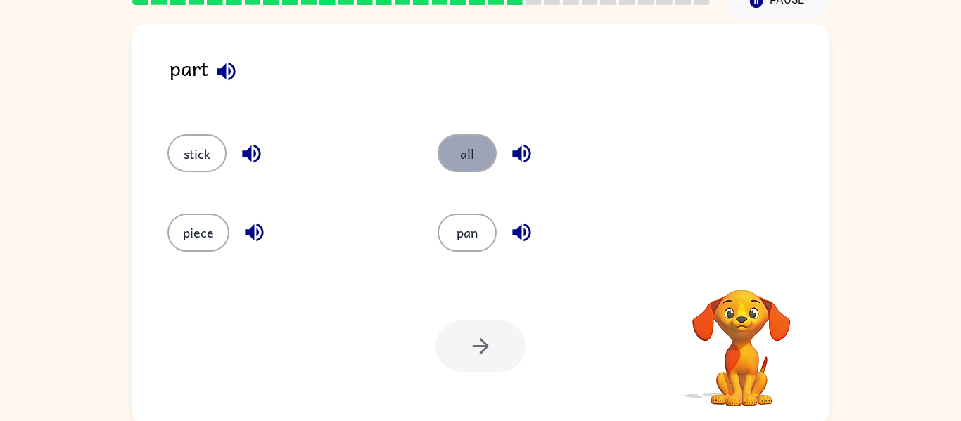
click at [469, 139] on button "all" at bounding box center [467, 153] width 59 height 38
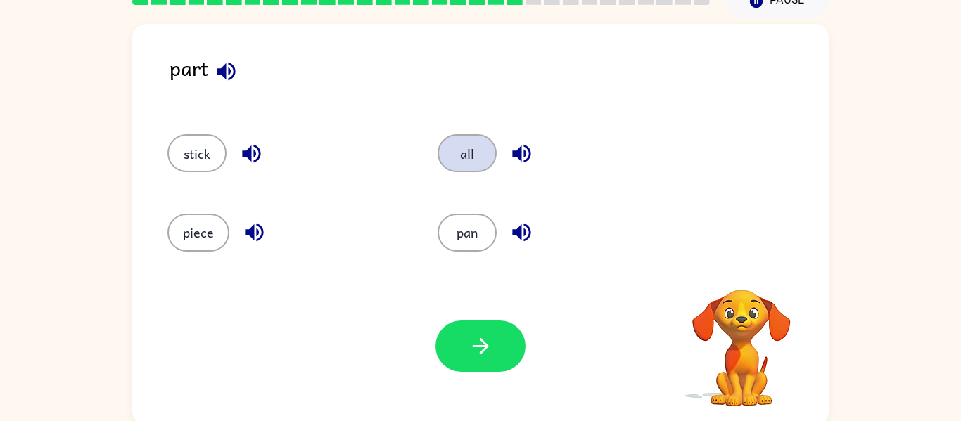
click at [475, 140] on button "all" at bounding box center [467, 153] width 59 height 38
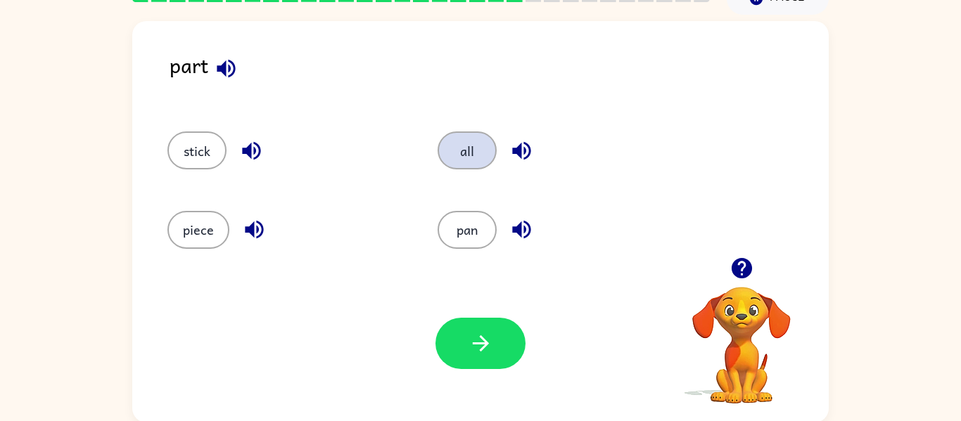
scroll to position [73, 0]
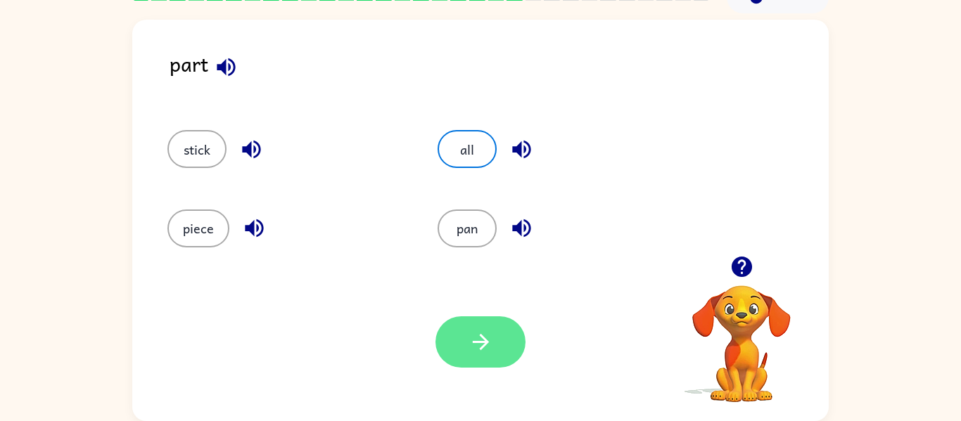
click at [493, 329] on button "button" at bounding box center [481, 342] width 90 height 51
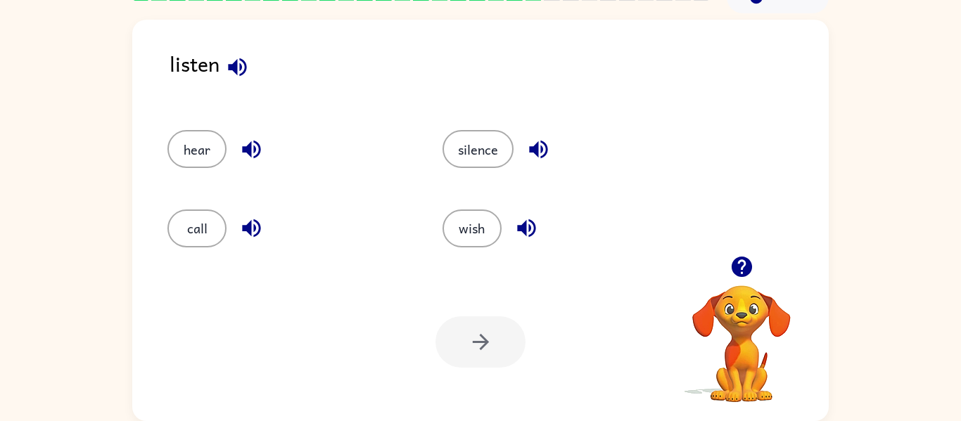
click at [252, 51] on div "listen" at bounding box center [499, 75] width 659 height 54
click at [233, 50] on button "button" at bounding box center [238, 67] width 36 height 36
click at [235, 55] on icon "button" at bounding box center [237, 67] width 25 height 25
click at [246, 63] on icon "button" at bounding box center [237, 67] width 18 height 18
click at [242, 61] on icon "button" at bounding box center [237, 67] width 18 height 18
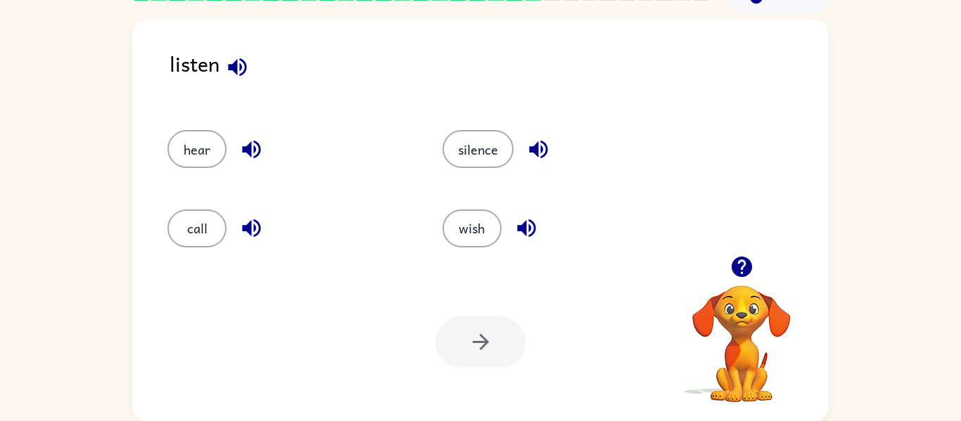
click at [253, 132] on button "button" at bounding box center [252, 150] width 36 height 36
click at [255, 132] on button "button" at bounding box center [252, 150] width 36 height 36
click at [262, 213] on div "call" at bounding box center [288, 229] width 243 height 38
click at [265, 224] on button "button" at bounding box center [252, 228] width 36 height 36
click at [538, 137] on icon "button" at bounding box center [538, 149] width 25 height 25
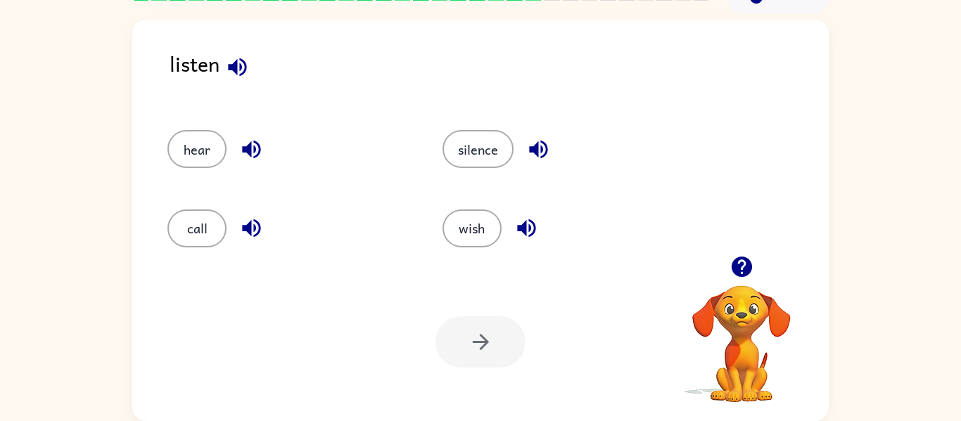
click at [537, 163] on button "button" at bounding box center [539, 150] width 36 height 36
click at [534, 218] on icon "button" at bounding box center [526, 228] width 25 height 25
click at [527, 219] on icon "button" at bounding box center [526, 228] width 25 height 25
click at [238, 165] on div "hear" at bounding box center [288, 149] width 243 height 38
click at [247, 148] on icon "button" at bounding box center [251, 150] width 18 height 18
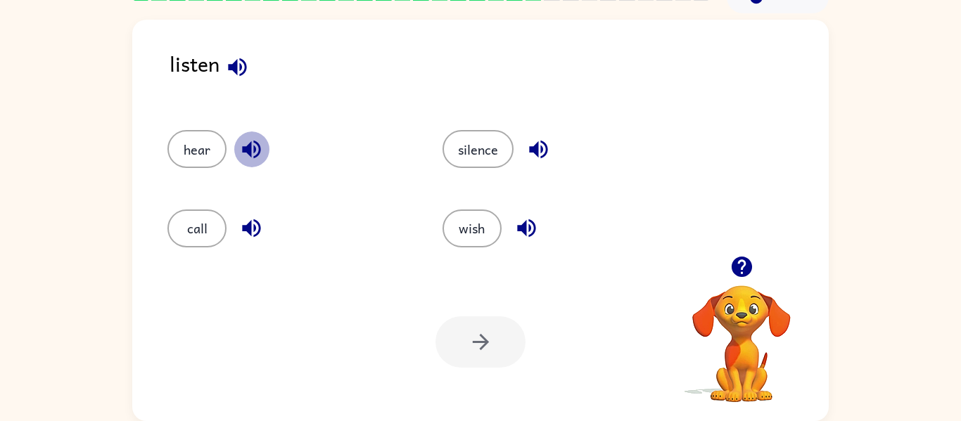
click at [250, 146] on icon "button" at bounding box center [251, 150] width 18 height 18
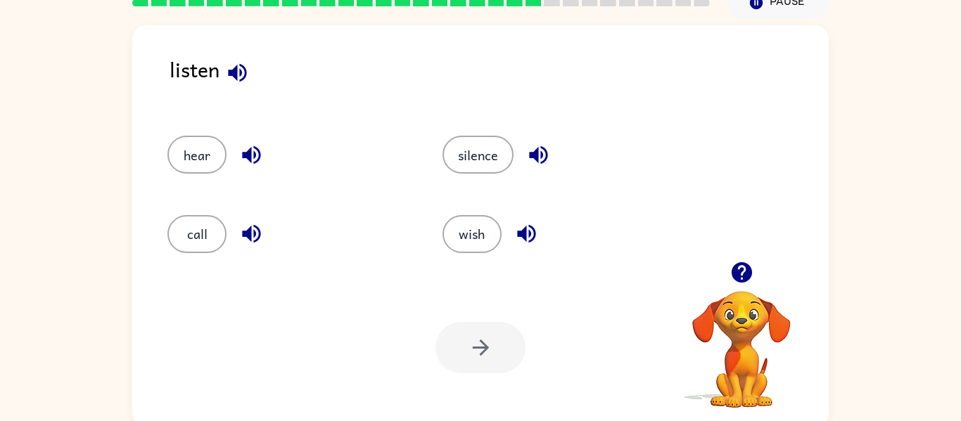
scroll to position [66, 0]
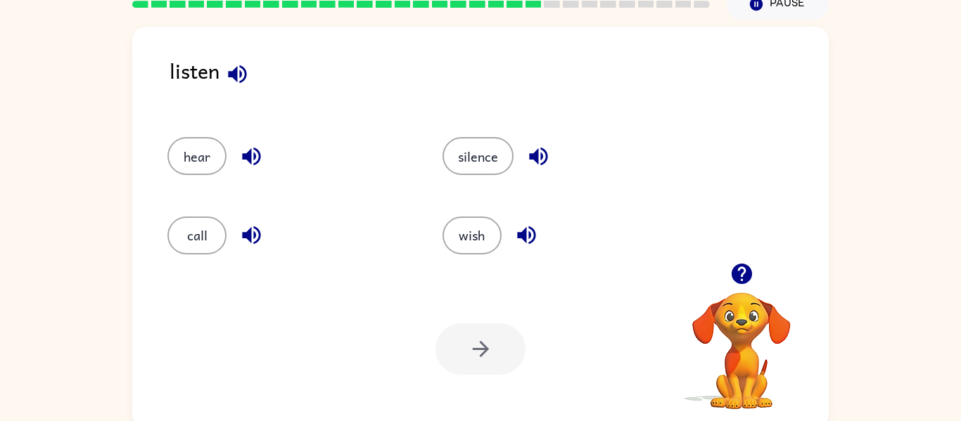
click at [249, 240] on icon "button" at bounding box center [251, 236] width 18 height 18
click at [533, 154] on icon "button" at bounding box center [538, 157] width 18 height 18
click at [523, 221] on button "button" at bounding box center [527, 235] width 36 height 36
click at [521, 246] on icon "button" at bounding box center [526, 235] width 25 height 25
click at [520, 239] on icon "button" at bounding box center [526, 236] width 18 height 18
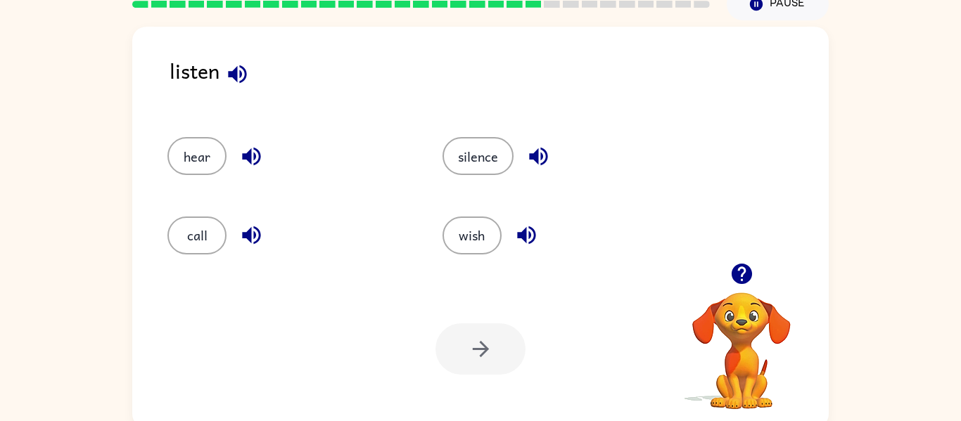
click at [521, 234] on icon "button" at bounding box center [526, 236] width 18 height 18
click at [521, 236] on icon "button" at bounding box center [526, 236] width 18 height 18
click at [523, 229] on icon "button" at bounding box center [526, 235] width 25 height 25
click at [542, 154] on icon "button" at bounding box center [538, 157] width 18 height 18
click at [482, 152] on button "silence" at bounding box center [478, 156] width 71 height 38
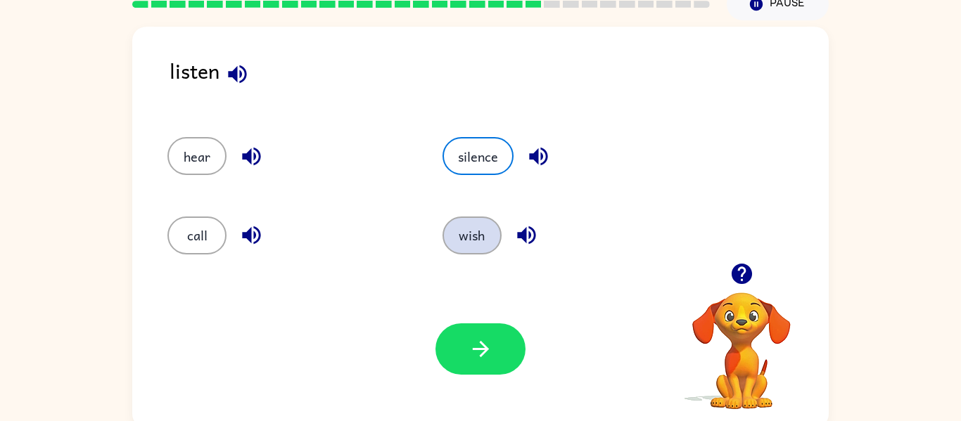
click at [481, 229] on button "wish" at bounding box center [472, 236] width 59 height 38
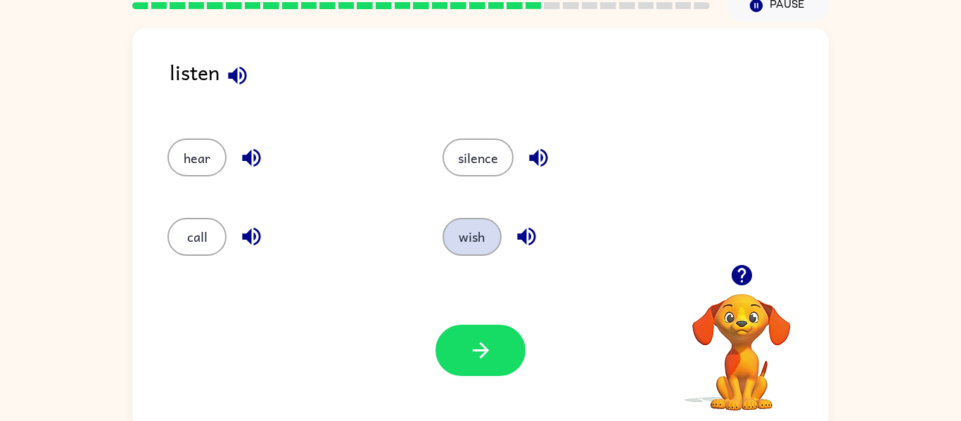
scroll to position [63, 0]
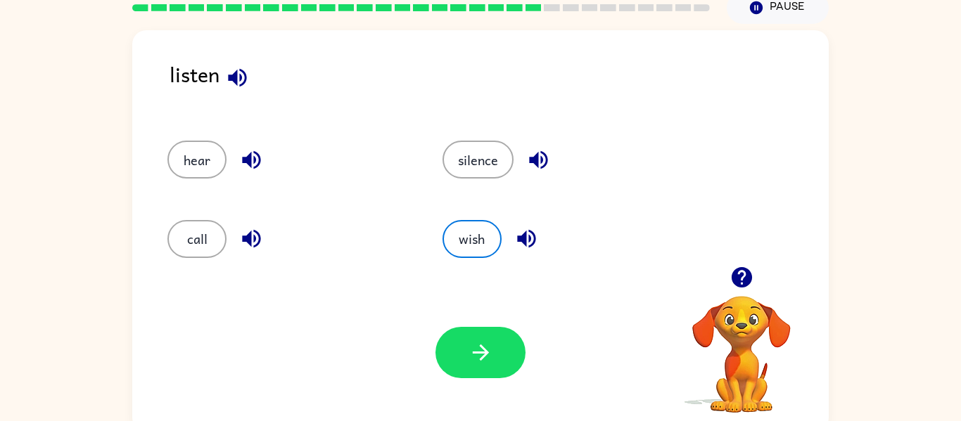
click at [249, 75] on icon "button" at bounding box center [237, 77] width 25 height 25
click at [214, 97] on div "listen" at bounding box center [499, 85] width 659 height 54
click at [224, 163] on button "hear" at bounding box center [196, 160] width 59 height 38
click at [224, 160] on button "hear" at bounding box center [196, 160] width 59 height 38
click at [216, 172] on button "hear" at bounding box center [196, 160] width 59 height 38
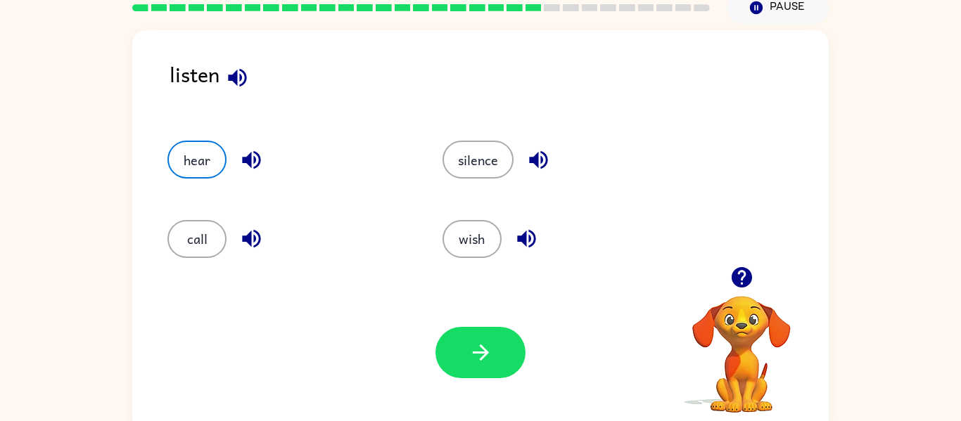
click at [215, 179] on div "hear" at bounding box center [288, 160] width 243 height 38
click at [205, 176] on button "hear" at bounding box center [196, 160] width 59 height 38
click at [195, 170] on button "hear" at bounding box center [196, 160] width 59 height 38
click at [196, 227] on button "call" at bounding box center [196, 239] width 59 height 38
click at [202, 266] on div "call" at bounding box center [278, 232] width 275 height 79
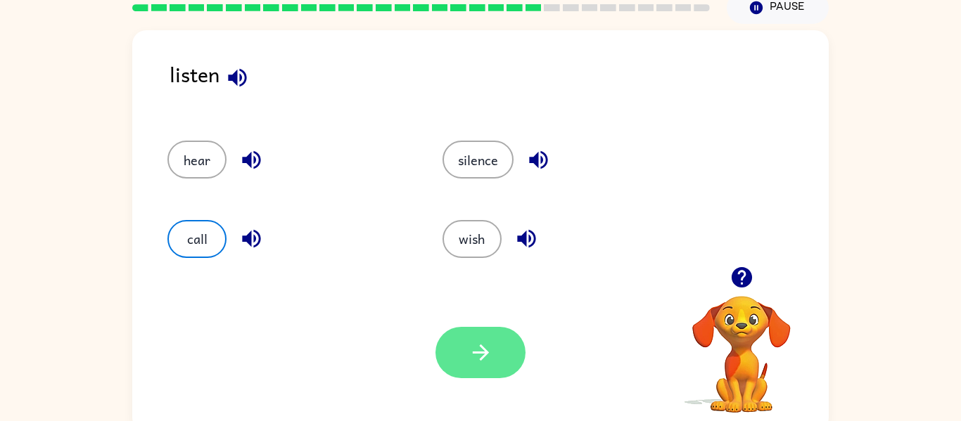
click at [485, 350] on icon "button" at bounding box center [480, 353] width 16 height 16
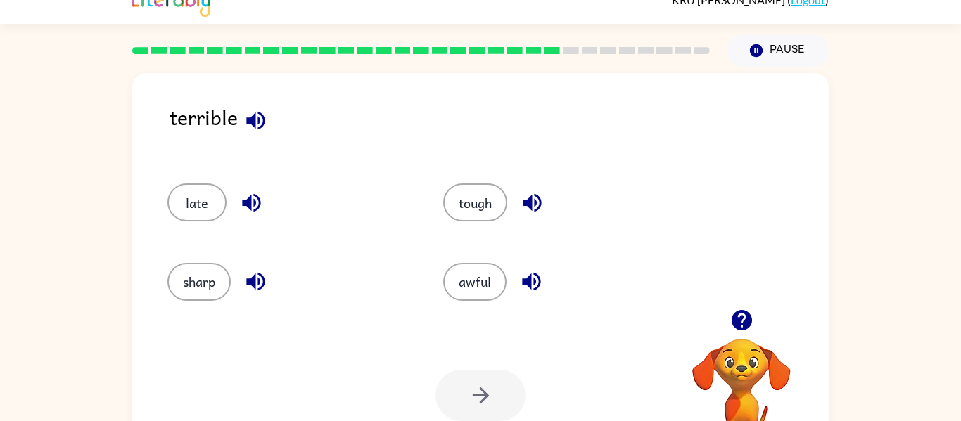
click at [733, 332] on icon "button" at bounding box center [742, 320] width 25 height 25
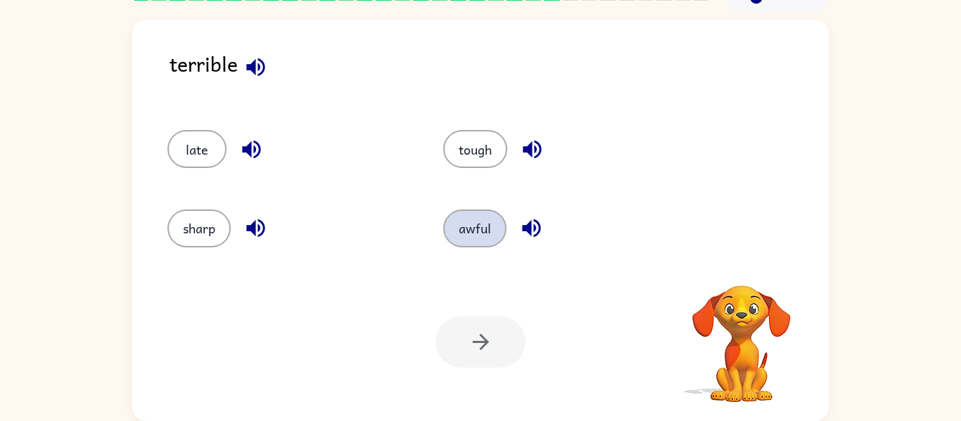
click at [491, 215] on button "awful" at bounding box center [474, 229] width 63 height 38
click at [466, 227] on button "awful" at bounding box center [474, 229] width 63 height 38
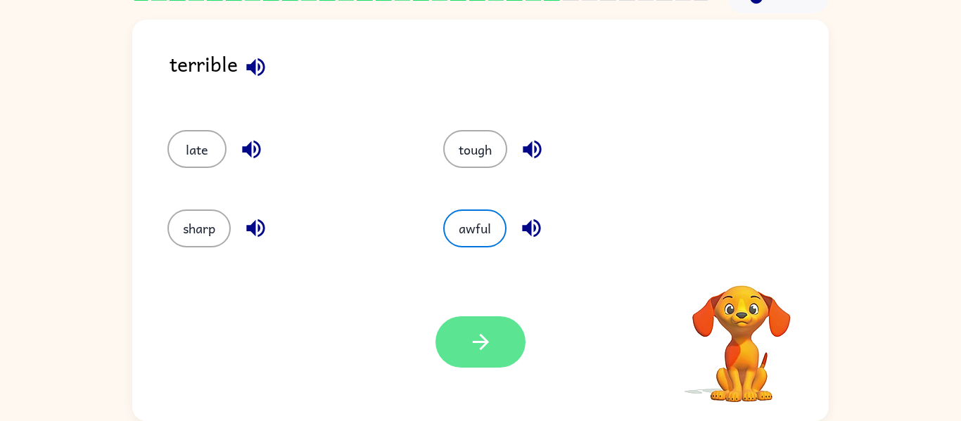
click at [490, 317] on button "button" at bounding box center [481, 342] width 90 height 51
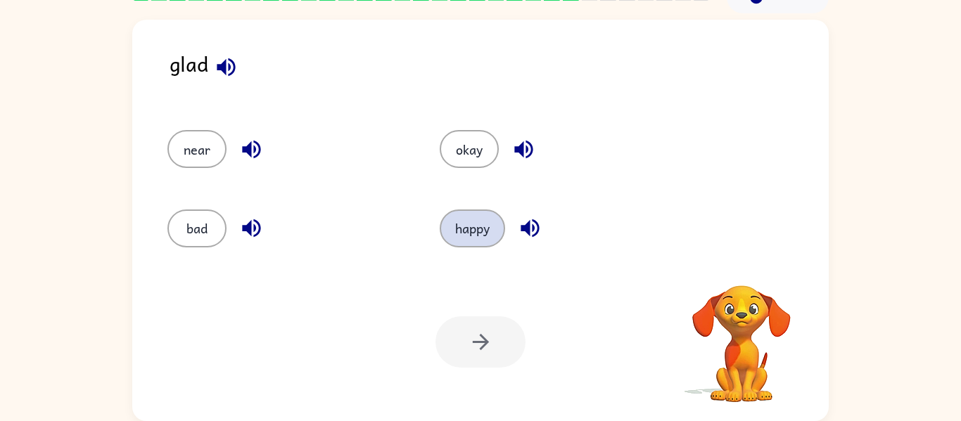
click at [466, 222] on button "happy" at bounding box center [472, 229] width 65 height 38
click at [467, 236] on button "happy" at bounding box center [472, 229] width 65 height 38
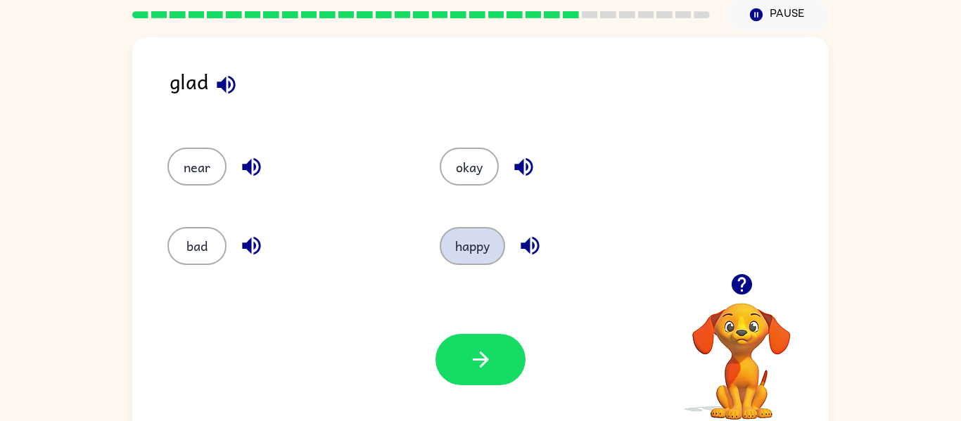
scroll to position [55, 0]
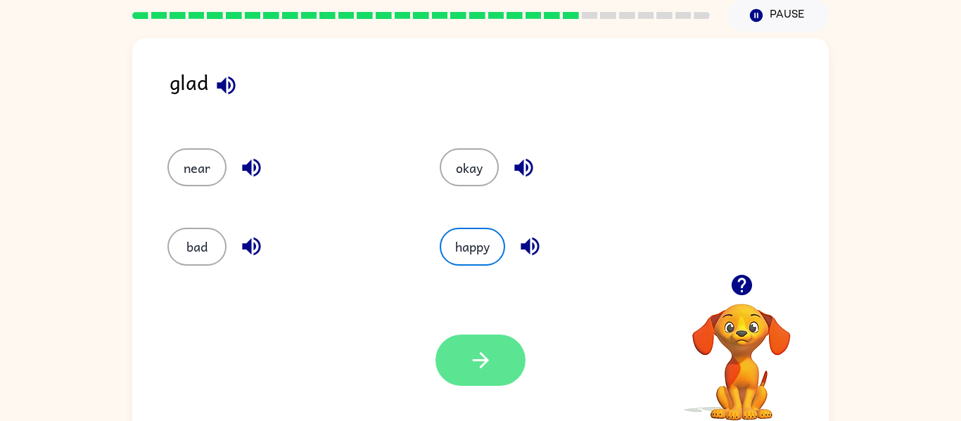
click at [460, 342] on button "button" at bounding box center [481, 360] width 90 height 51
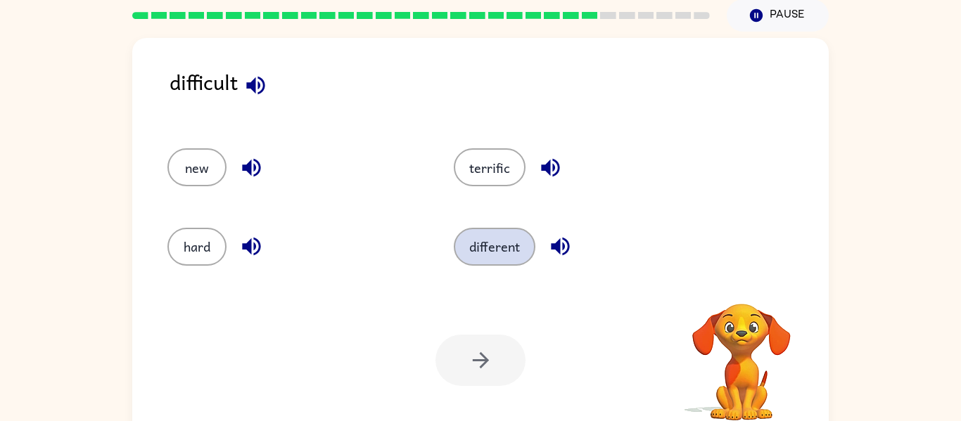
click at [478, 246] on button "different" at bounding box center [495, 247] width 82 height 38
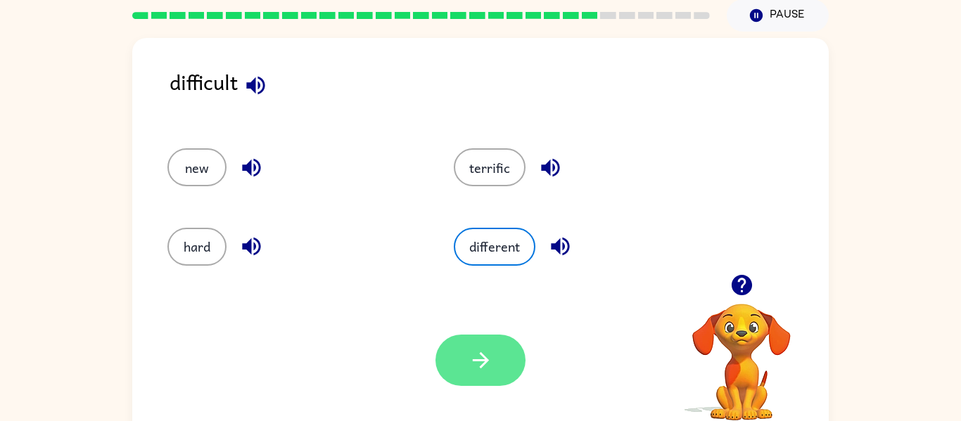
click at [438, 349] on button "button" at bounding box center [481, 360] width 90 height 51
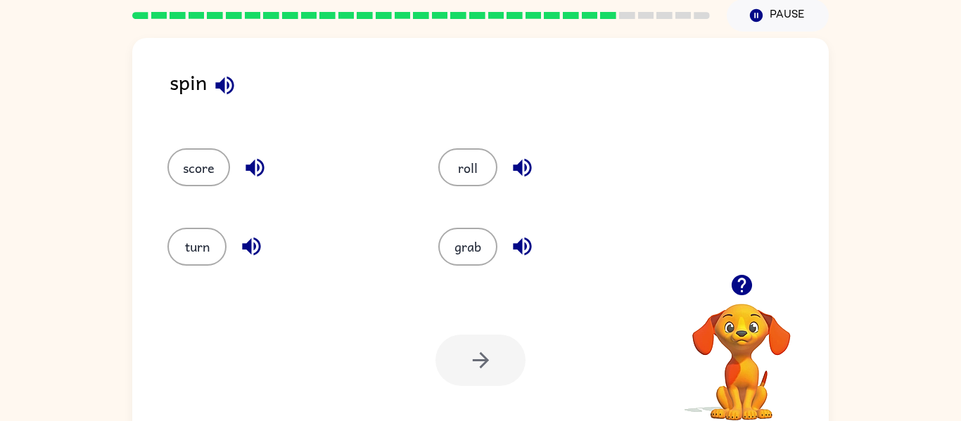
click at [460, 196] on div "roll" at bounding box center [547, 161] width 271 height 79
click at [467, 154] on button "roll" at bounding box center [467, 167] width 59 height 38
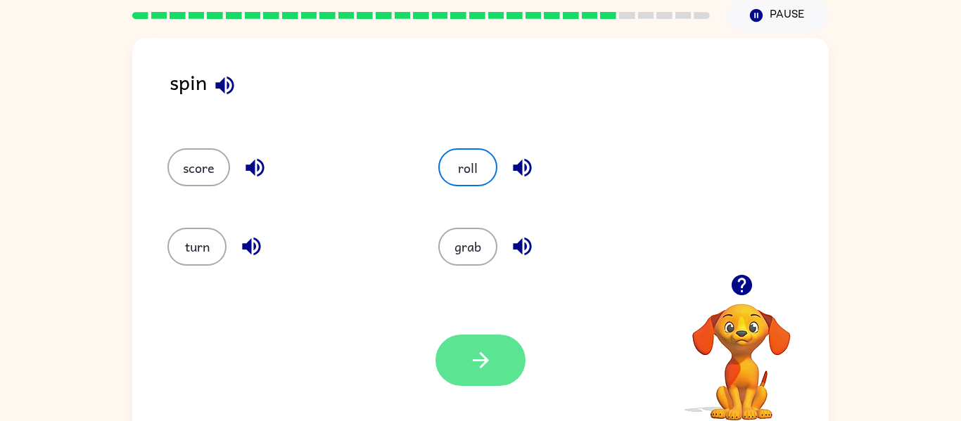
click at [443, 357] on button "button" at bounding box center [481, 360] width 90 height 51
click at [455, 344] on div at bounding box center [481, 360] width 90 height 51
click at [460, 318] on div "Your browser must support playing .mp4 files to use Literably. Please try using…" at bounding box center [480, 360] width 697 height 158
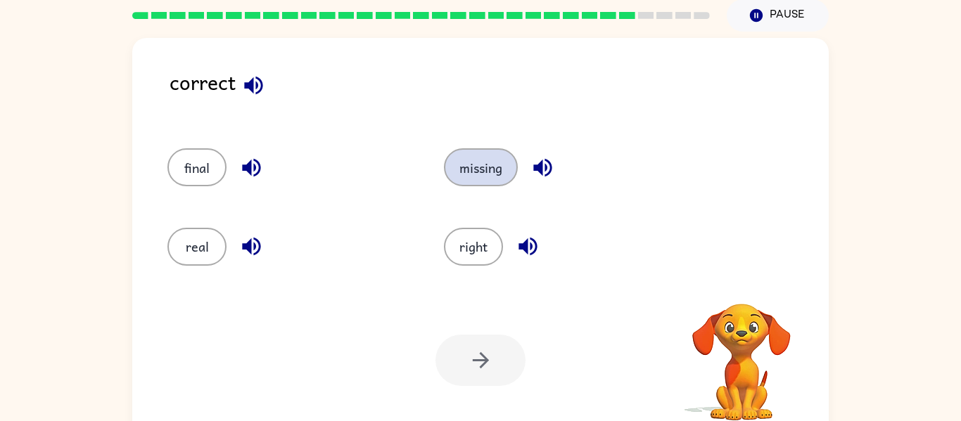
click at [466, 152] on button "missing" at bounding box center [481, 167] width 74 height 38
click at [471, 164] on button "missing" at bounding box center [481, 167] width 74 height 38
click at [470, 151] on button "missing" at bounding box center [481, 167] width 74 height 38
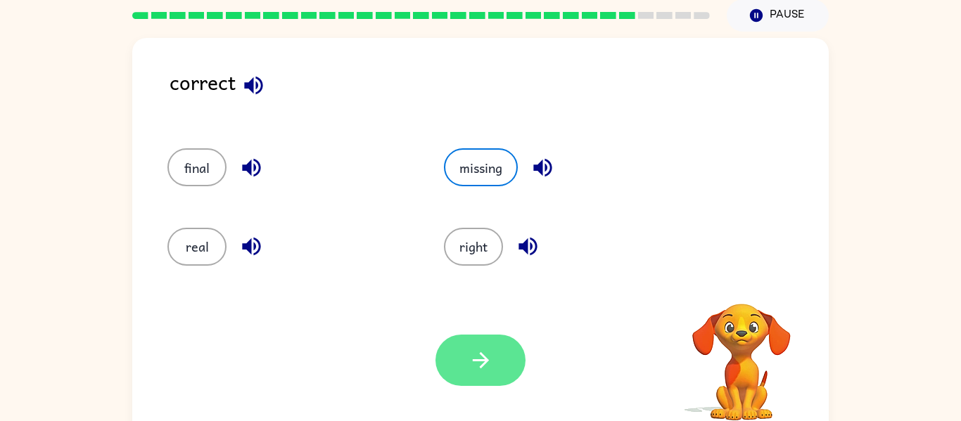
click at [471, 351] on icon "button" at bounding box center [481, 360] width 25 height 25
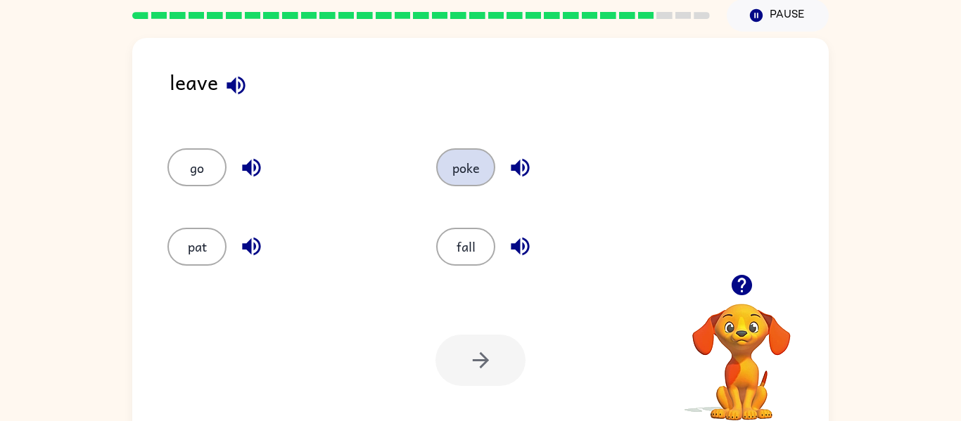
click at [469, 157] on button "poke" at bounding box center [465, 167] width 59 height 38
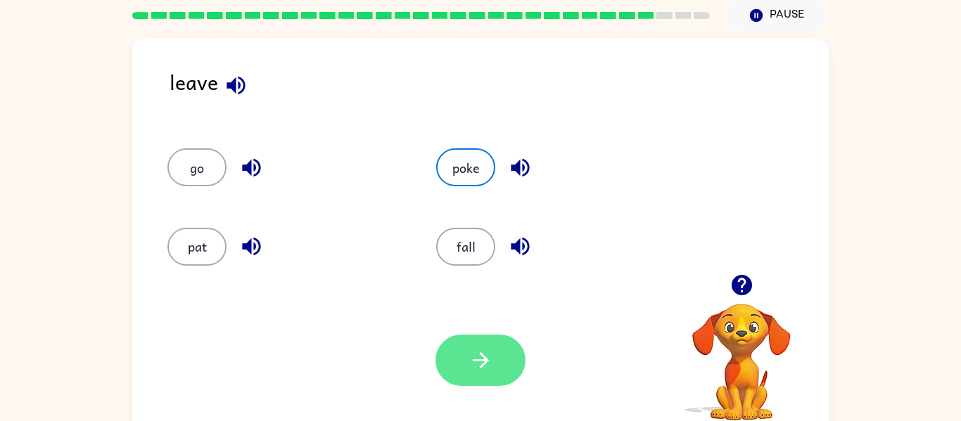
click at [451, 354] on button "button" at bounding box center [481, 360] width 90 height 51
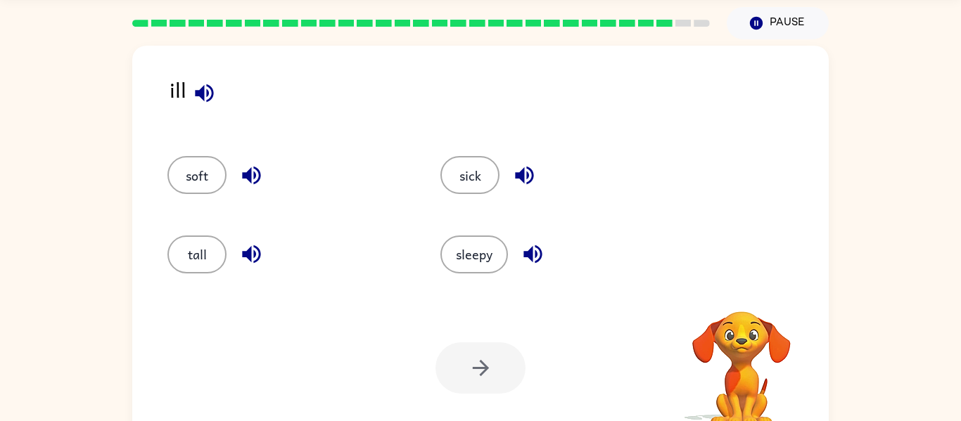
scroll to position [46, 0]
click at [470, 166] on button "sick" at bounding box center [469, 176] width 59 height 38
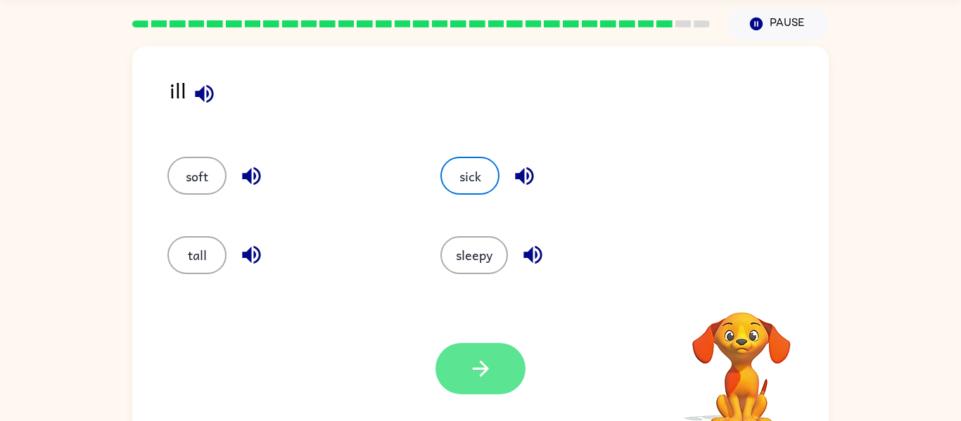
click at [470, 374] on icon "button" at bounding box center [481, 369] width 25 height 25
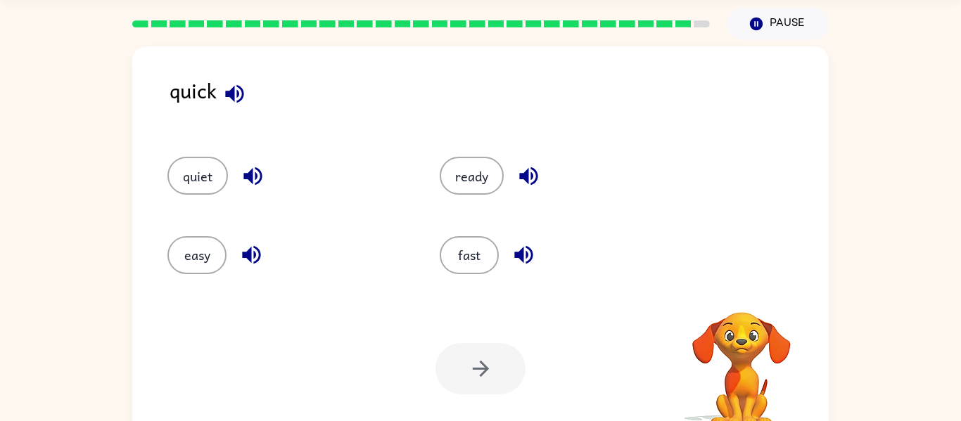
click at [466, 369] on div at bounding box center [481, 368] width 90 height 51
click at [475, 163] on button "ready" at bounding box center [472, 176] width 64 height 38
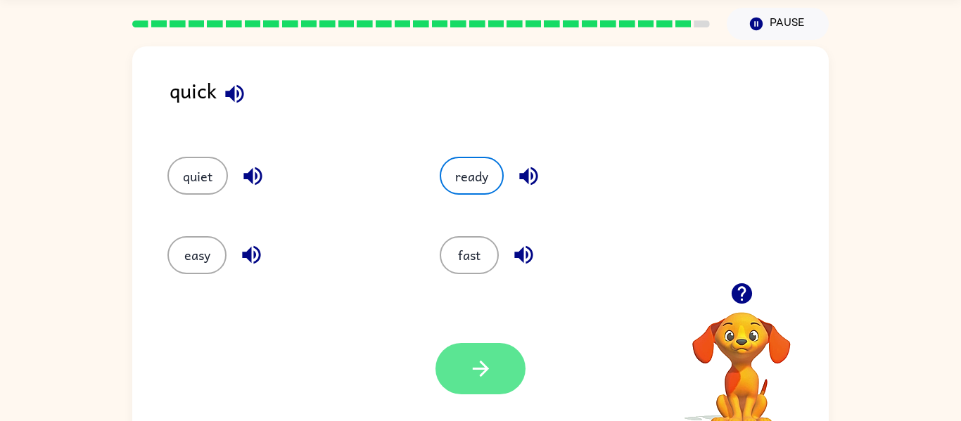
click at [453, 344] on button "button" at bounding box center [481, 368] width 90 height 51
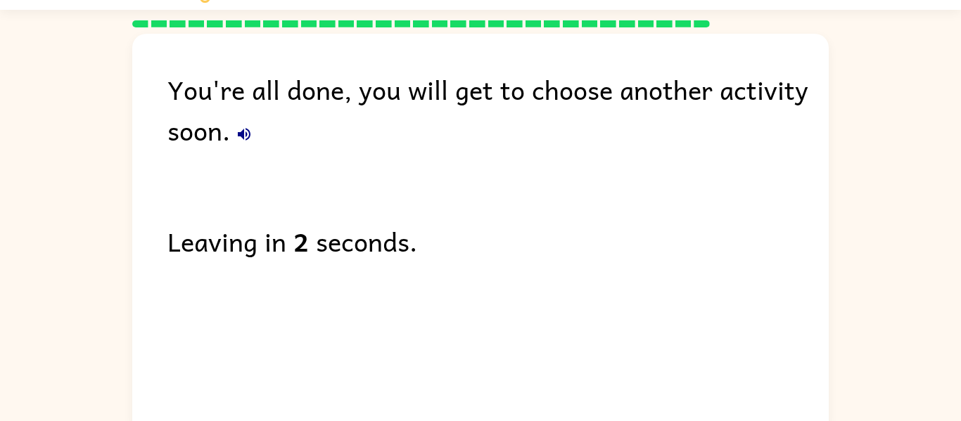
scroll to position [35, 0]
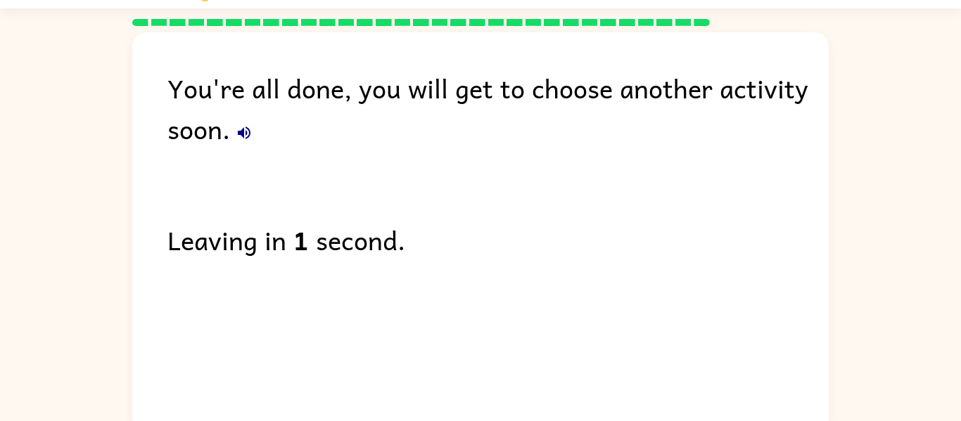
click at [230, 129] on button "button" at bounding box center [244, 133] width 28 height 28
click at [256, 127] on button "button" at bounding box center [244, 133] width 28 height 28
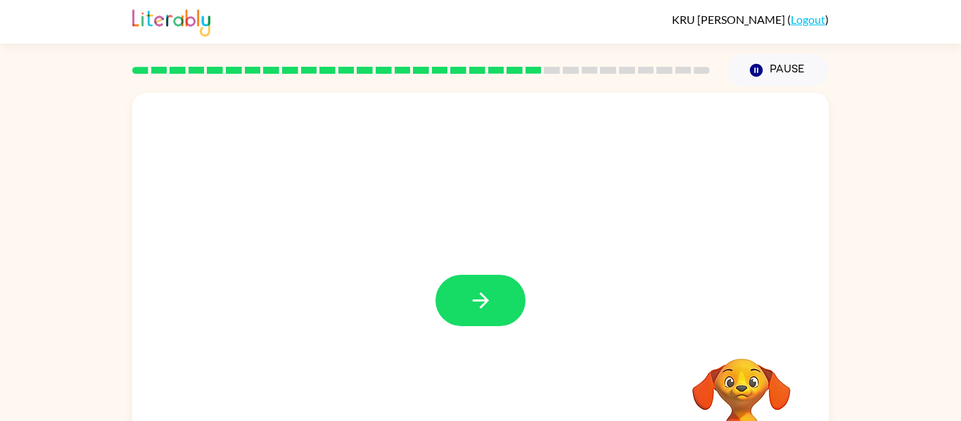
click at [951, 40] on div "KRU MCGILLICUDDY ( Logout )" at bounding box center [480, 22] width 961 height 44
click at [761, 82] on button "Pause Pause" at bounding box center [778, 70] width 102 height 32
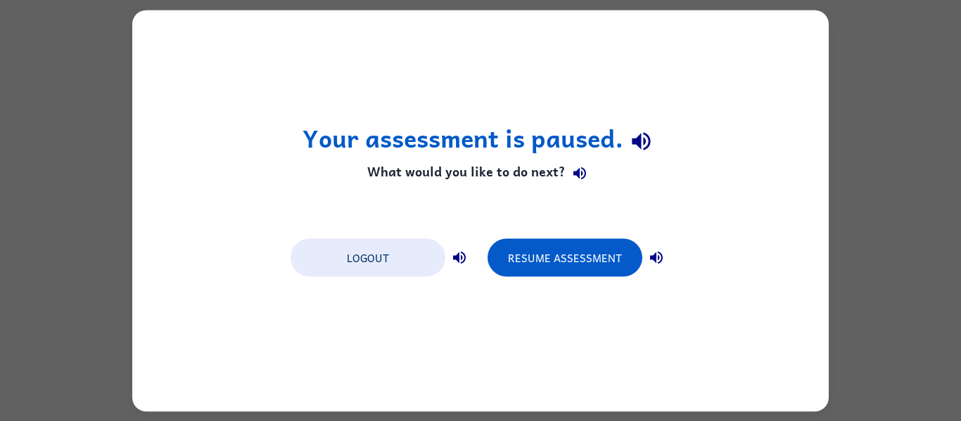
click at [458, 230] on div "Logout Resume Assessment" at bounding box center [481, 256] width 394 height 53
click at [452, 247] on button "button" at bounding box center [459, 257] width 28 height 28
click at [458, 244] on button "button" at bounding box center [459, 257] width 28 height 28
click at [454, 249] on icon "button" at bounding box center [459, 257] width 17 height 17
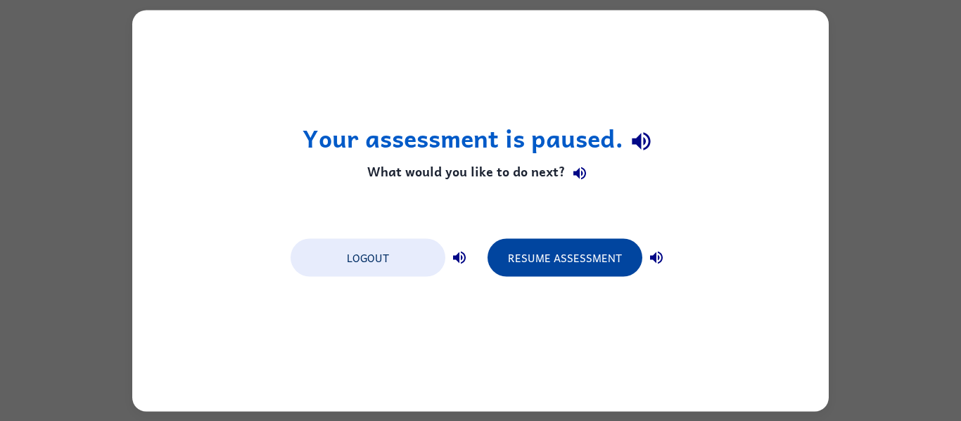
click at [569, 272] on button "Resume Assessment" at bounding box center [565, 258] width 155 height 38
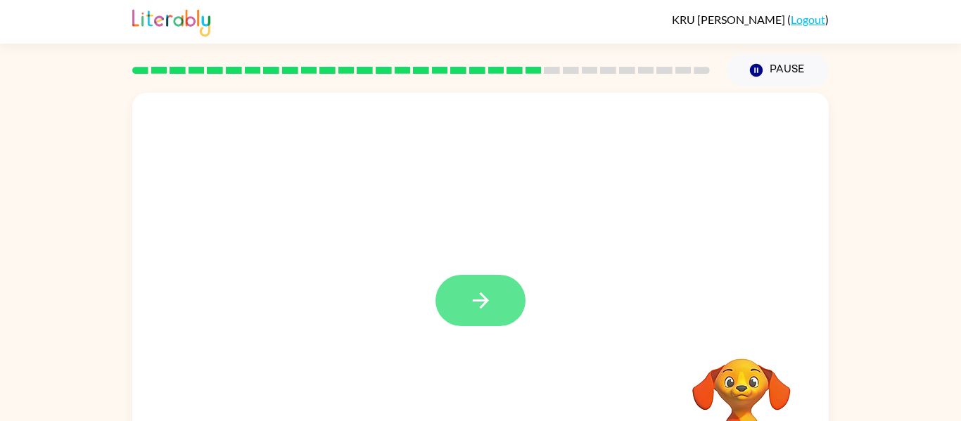
click at [477, 305] on icon "button" at bounding box center [481, 300] width 25 height 25
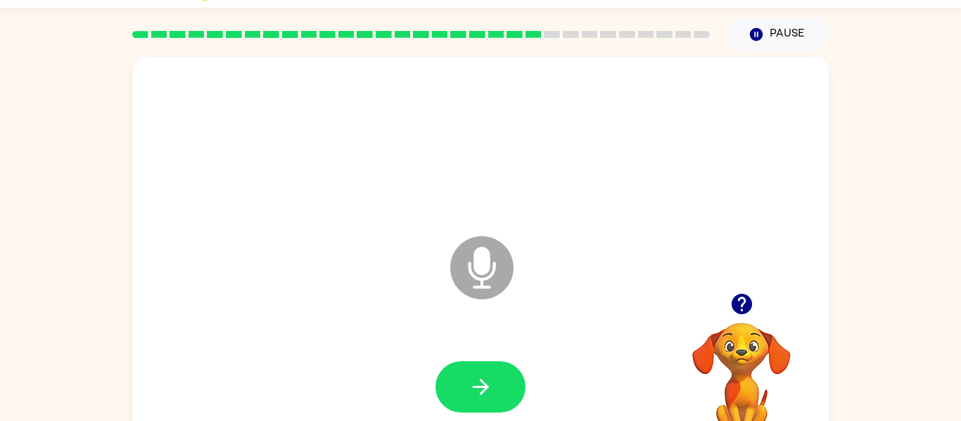
scroll to position [73, 0]
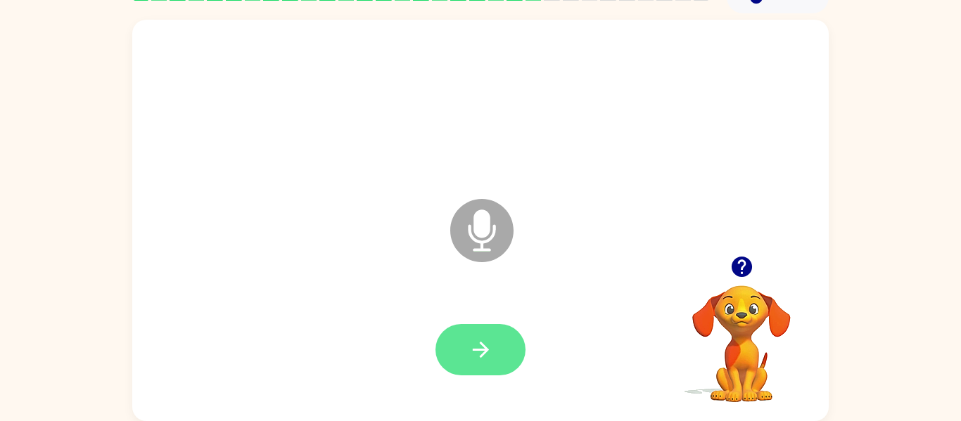
click at [467, 326] on button "button" at bounding box center [481, 349] width 90 height 51
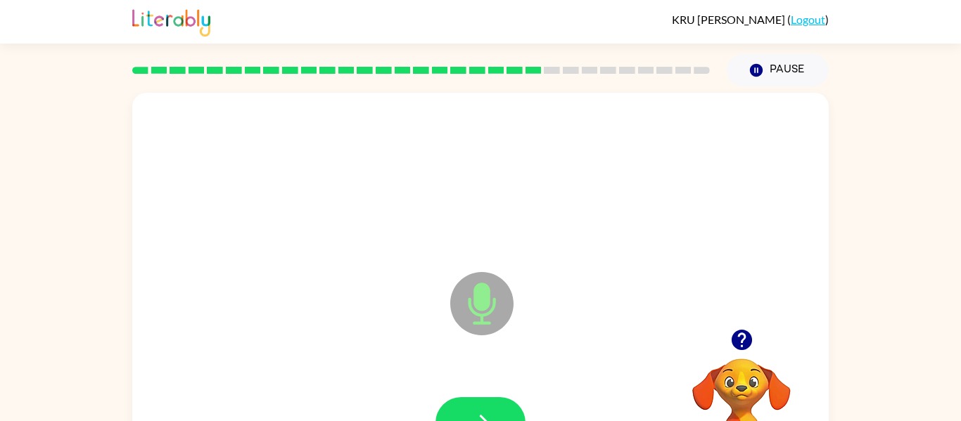
scroll to position [28, 0]
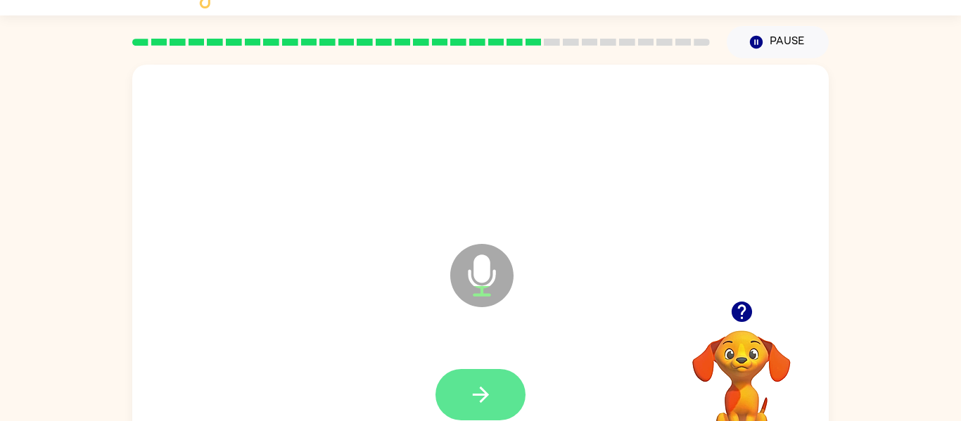
click at [481, 375] on button "button" at bounding box center [481, 394] width 90 height 51
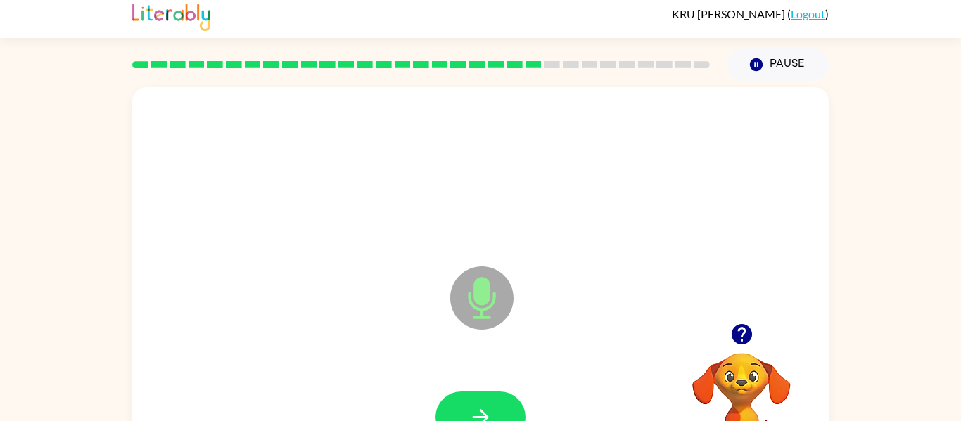
scroll to position [73, 0]
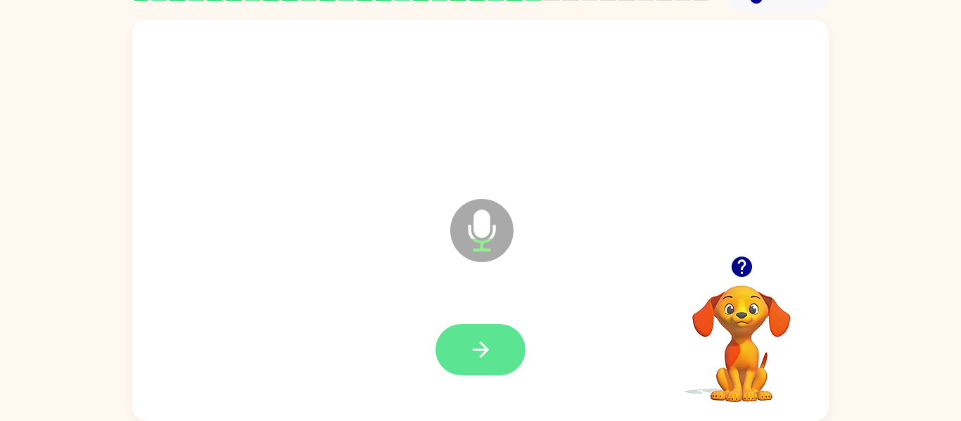
click at [454, 343] on button "button" at bounding box center [481, 349] width 90 height 51
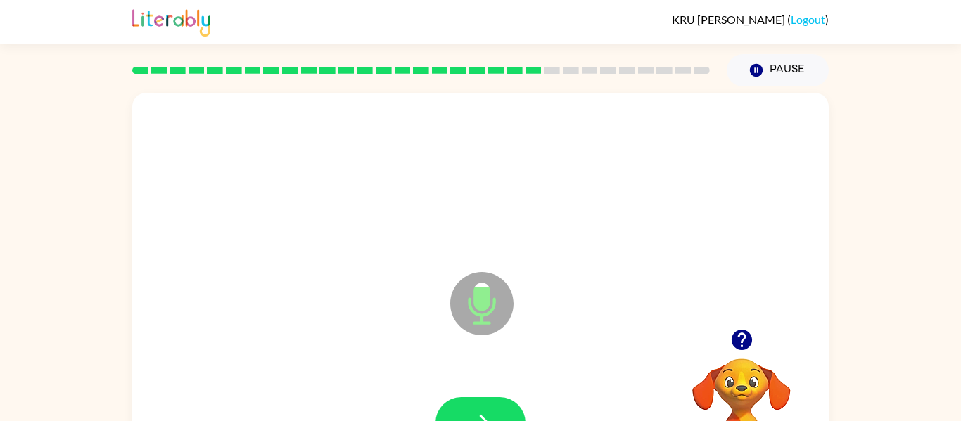
scroll to position [28, 0]
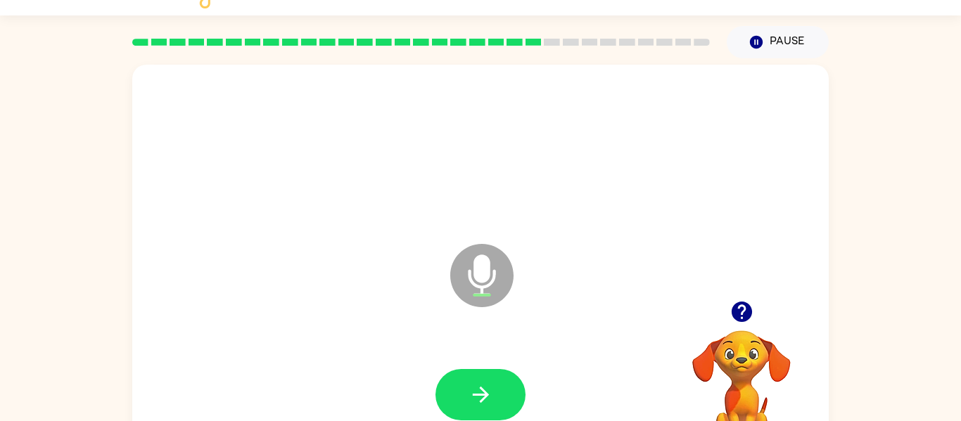
click at [742, 304] on icon "button" at bounding box center [741, 312] width 20 height 20
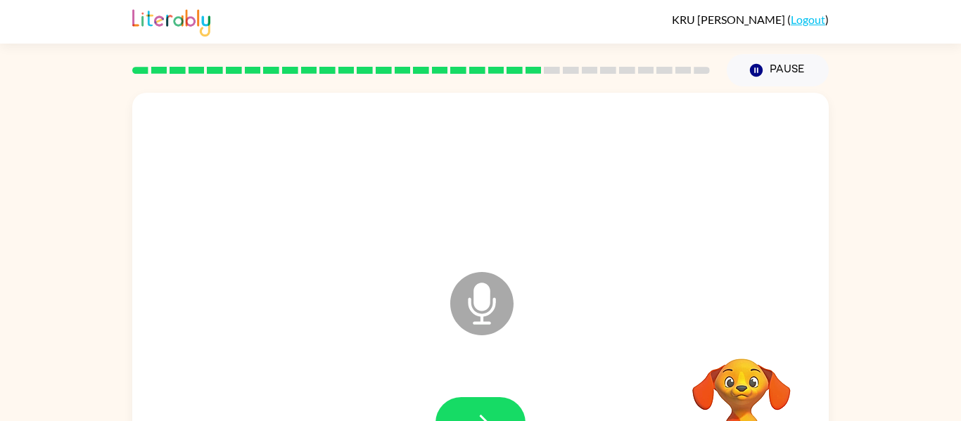
click at [487, 296] on icon "Microphone The Microphone is here when it is your turn to talk" at bounding box center [552, 322] width 211 height 106
click at [462, 383] on div at bounding box center [480, 423] width 668 height 115
click at [468, 400] on button "button" at bounding box center [481, 423] width 90 height 51
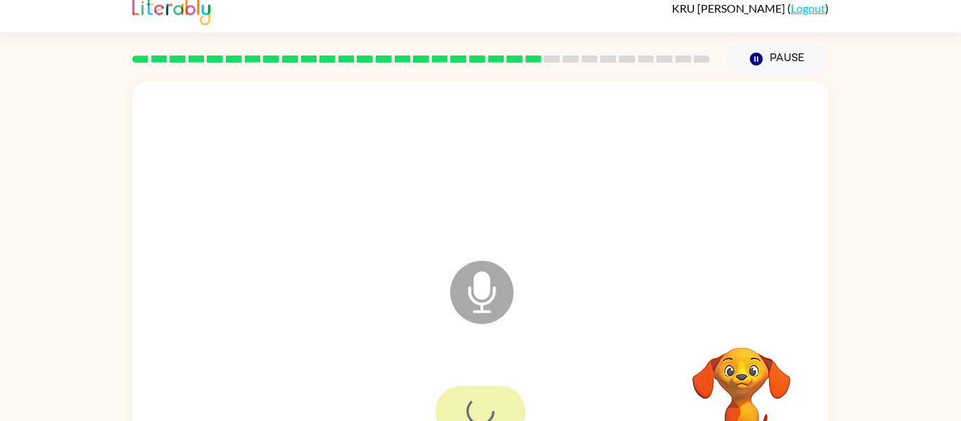
scroll to position [73, 0]
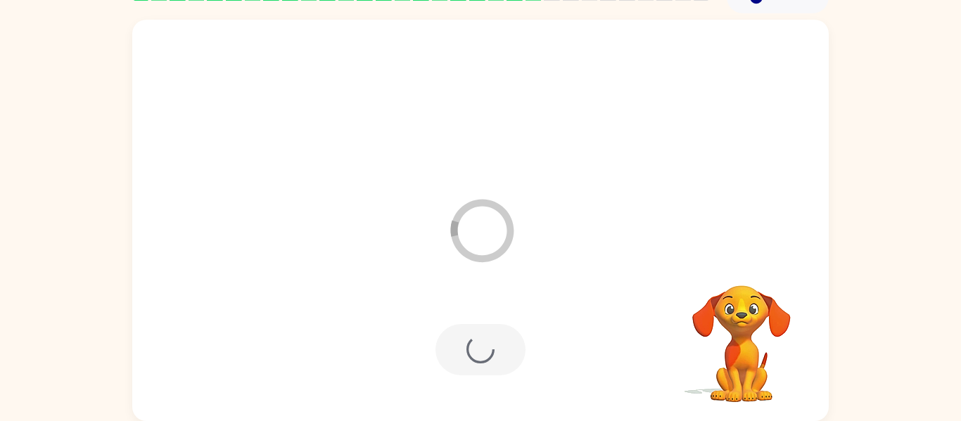
click at [476, 345] on div at bounding box center [481, 349] width 90 height 51
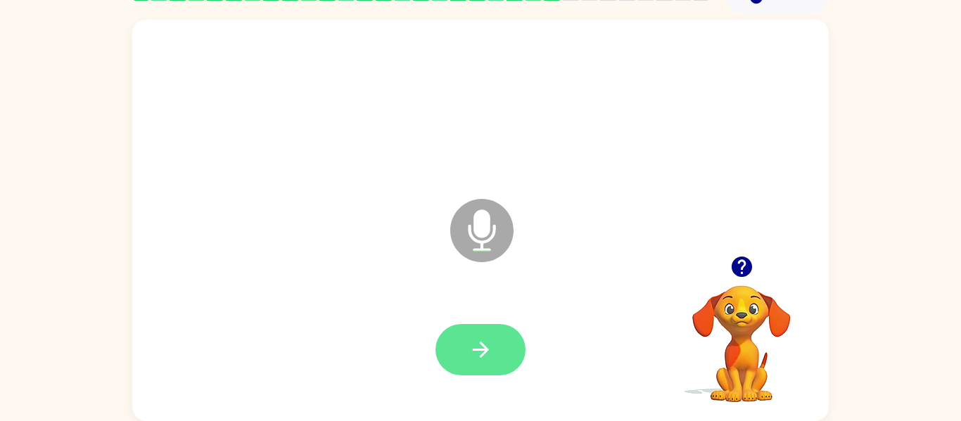
click at [478, 366] on button "button" at bounding box center [481, 349] width 90 height 51
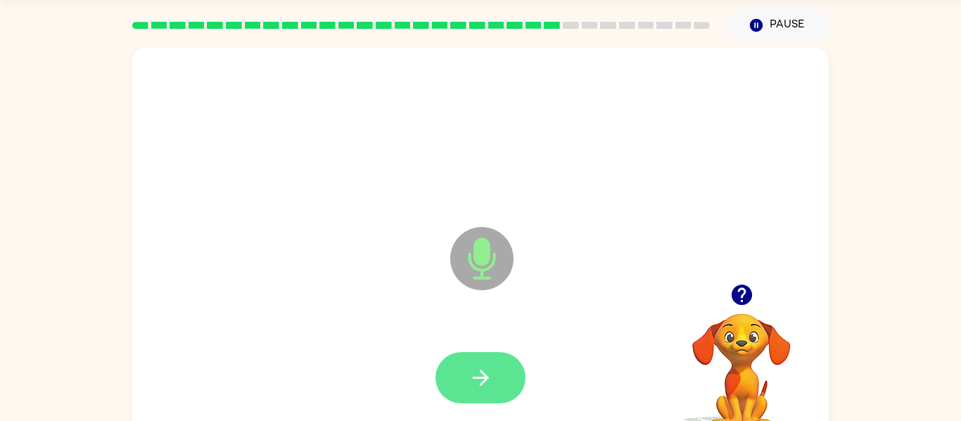
click at [483, 395] on button "button" at bounding box center [481, 378] width 90 height 51
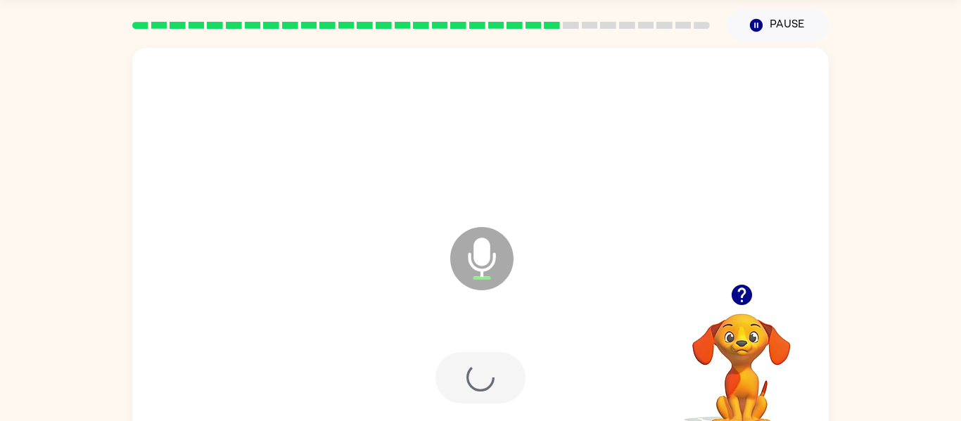
click at [475, 376] on div at bounding box center [481, 378] width 90 height 51
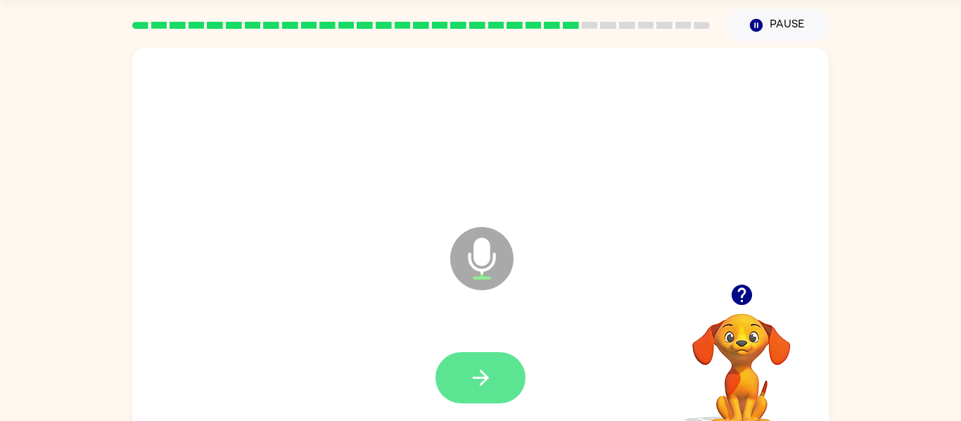
click at [481, 372] on icon "button" at bounding box center [480, 378] width 16 height 16
click at [512, 357] on button "button" at bounding box center [481, 378] width 90 height 51
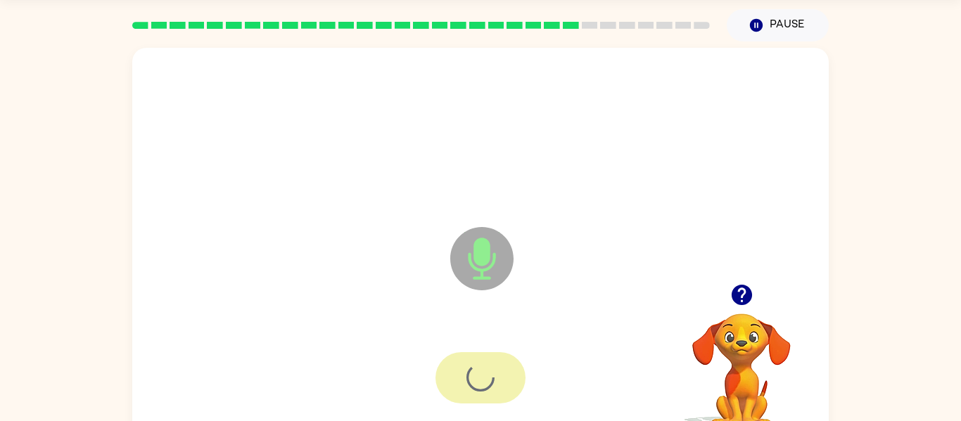
scroll to position [31, 0]
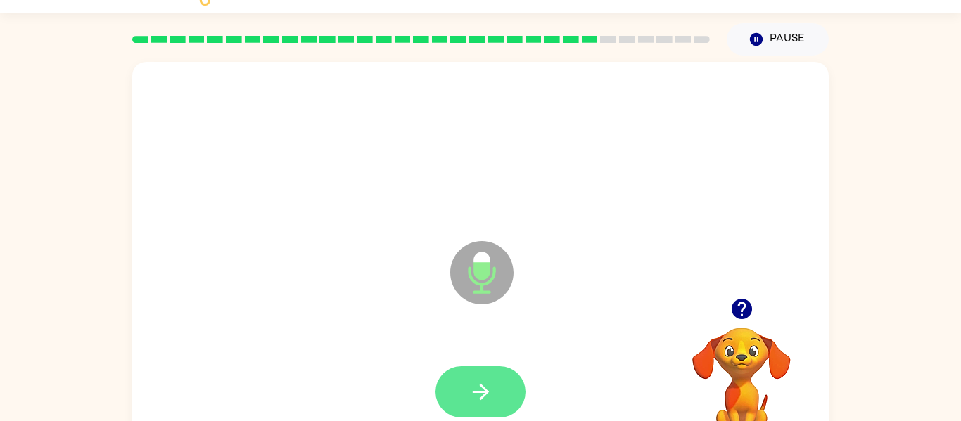
click at [457, 390] on button "button" at bounding box center [481, 392] width 90 height 51
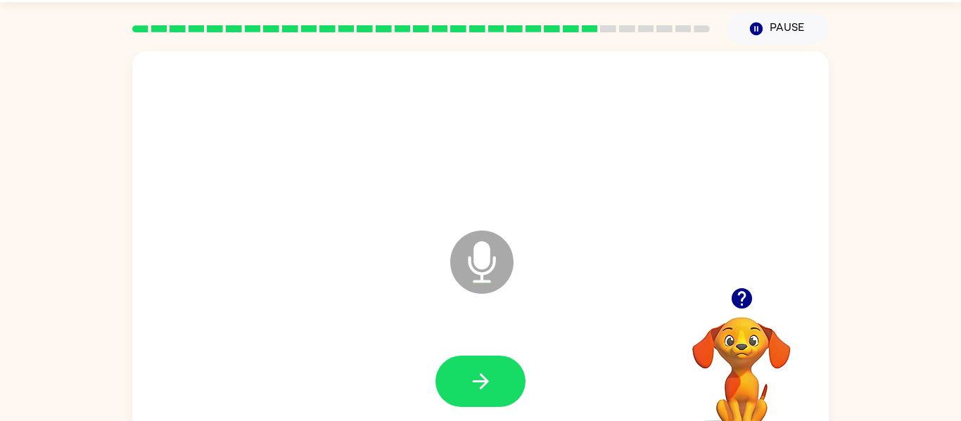
scroll to position [73, 0]
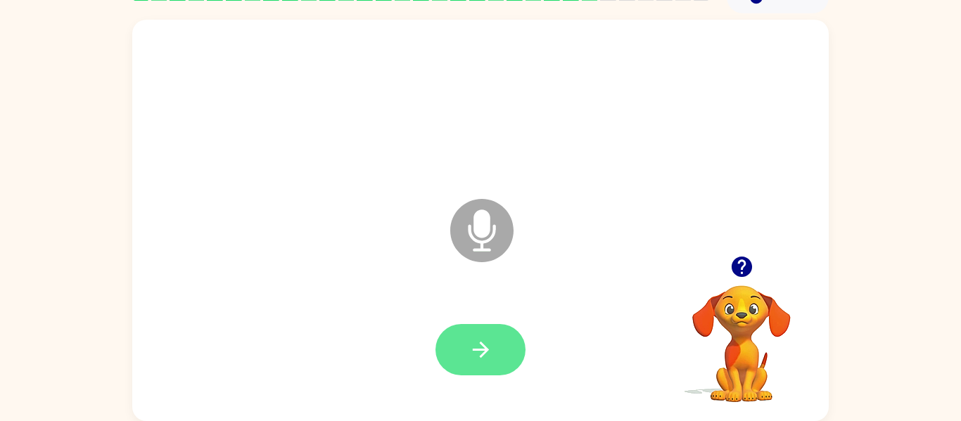
click at [497, 367] on button "button" at bounding box center [481, 349] width 90 height 51
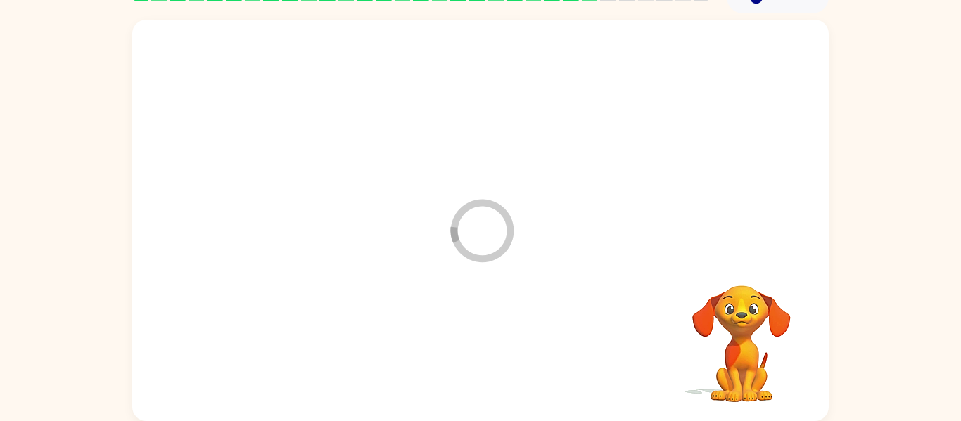
click at [492, 374] on div at bounding box center [480, 350] width 668 height 115
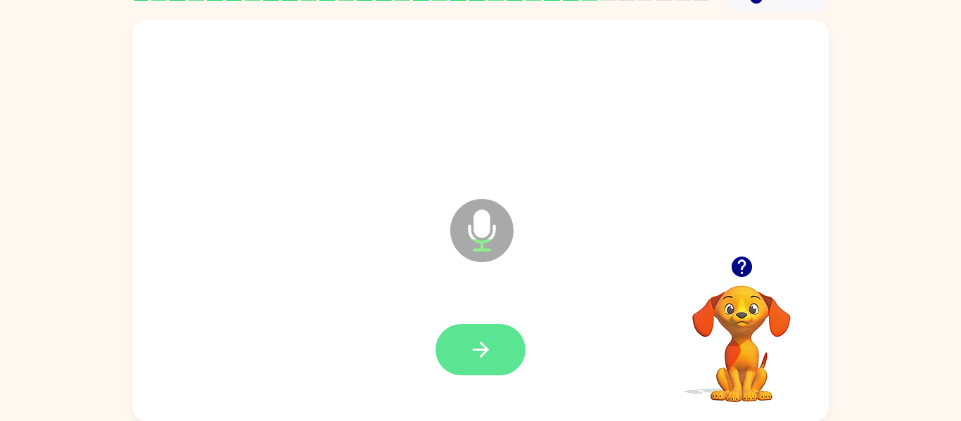
click at [481, 336] on button "button" at bounding box center [481, 349] width 90 height 51
click at [473, 331] on button "button" at bounding box center [481, 349] width 90 height 51
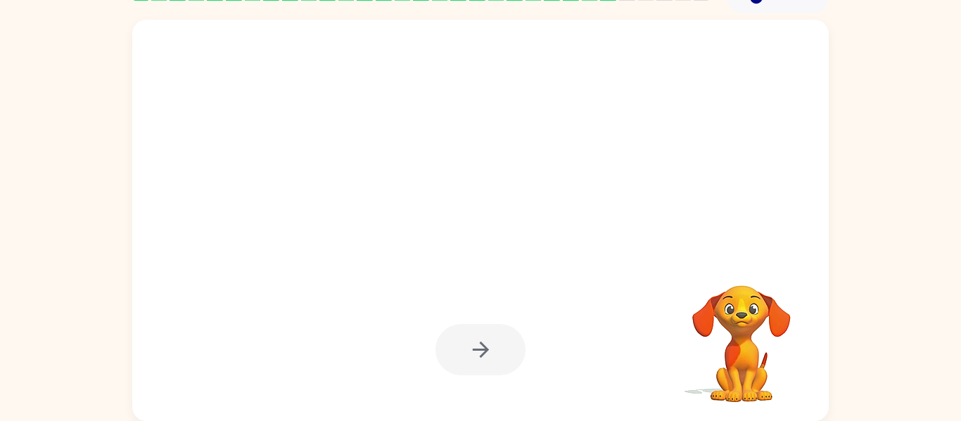
click at [481, 353] on div at bounding box center [481, 349] width 90 height 51
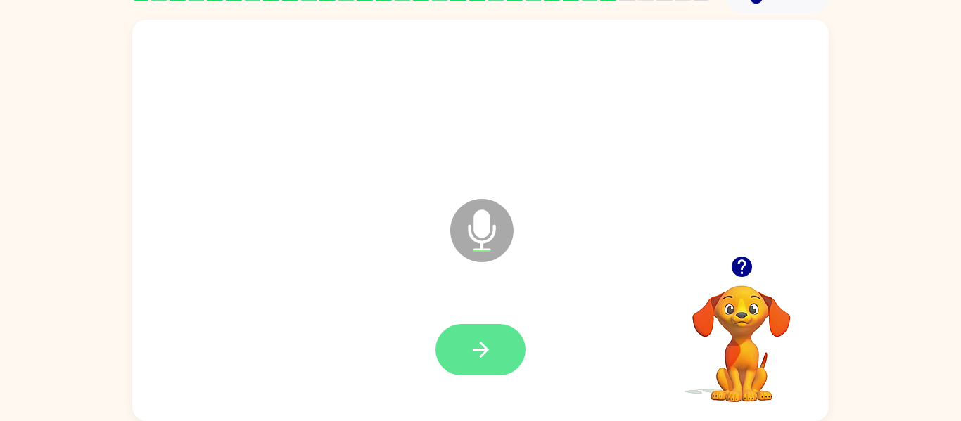
click at [488, 357] on icon "button" at bounding box center [481, 350] width 25 height 25
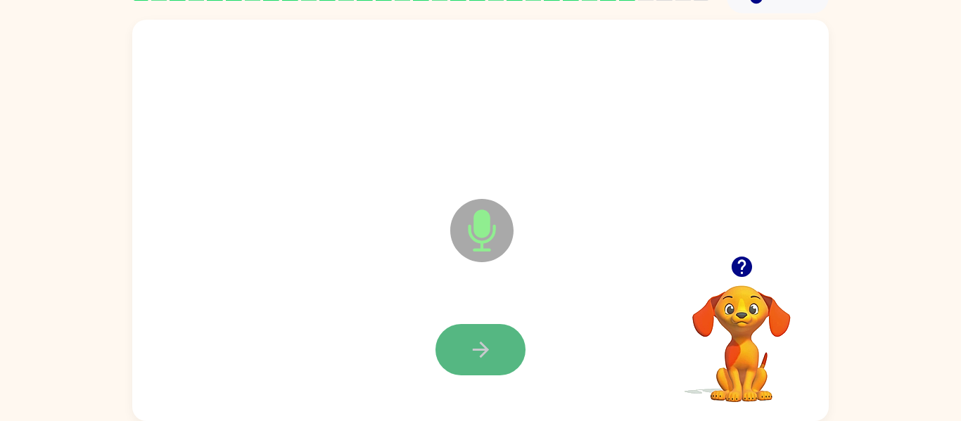
click at [445, 351] on button "button" at bounding box center [481, 349] width 90 height 51
click at [476, 349] on icon "button" at bounding box center [480, 350] width 16 height 16
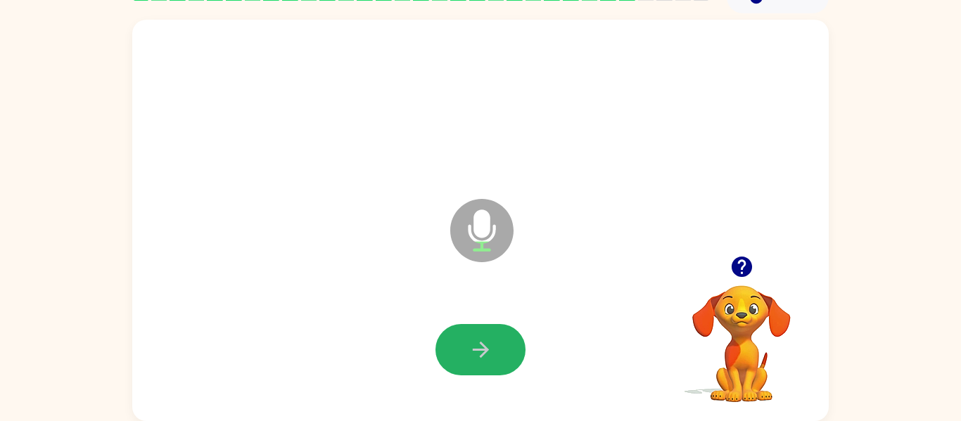
click at [478, 355] on div at bounding box center [481, 349] width 90 height 51
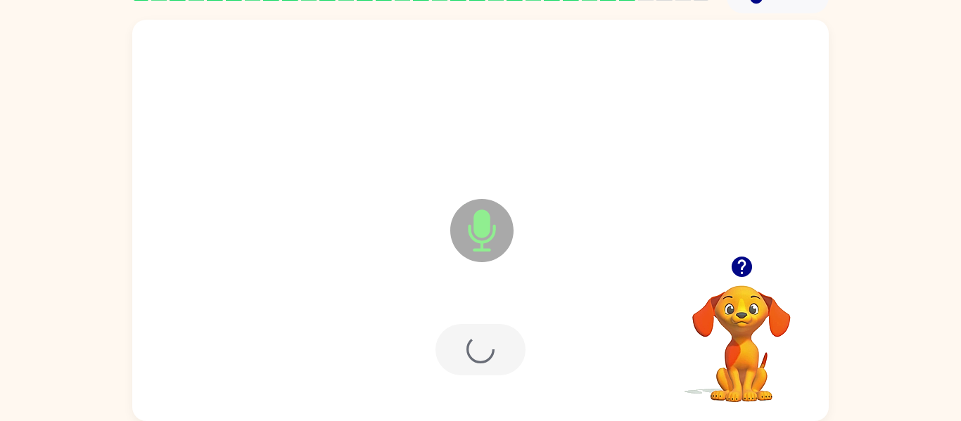
click at [441, 353] on div at bounding box center [481, 349] width 90 height 51
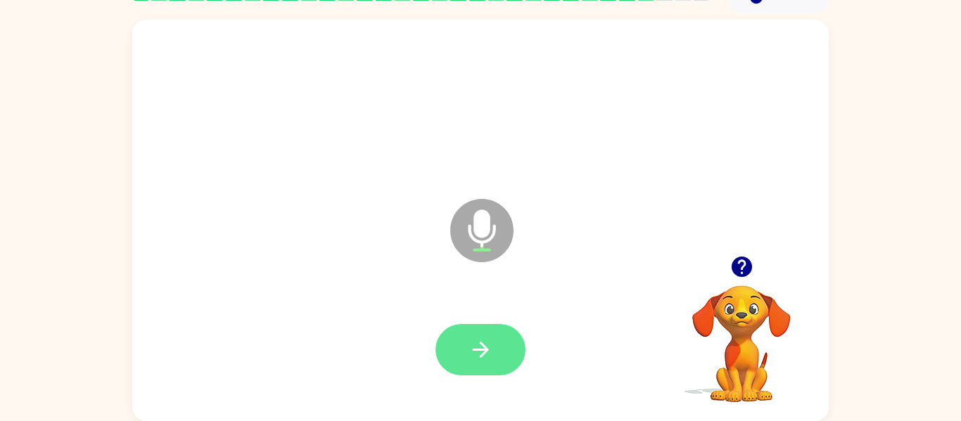
click at [511, 327] on button "button" at bounding box center [481, 349] width 90 height 51
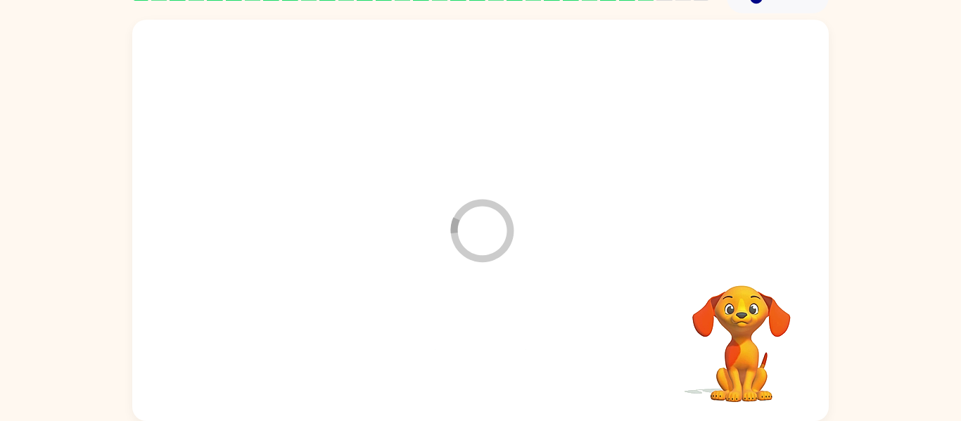
click at [483, 299] on div at bounding box center [480, 350] width 668 height 115
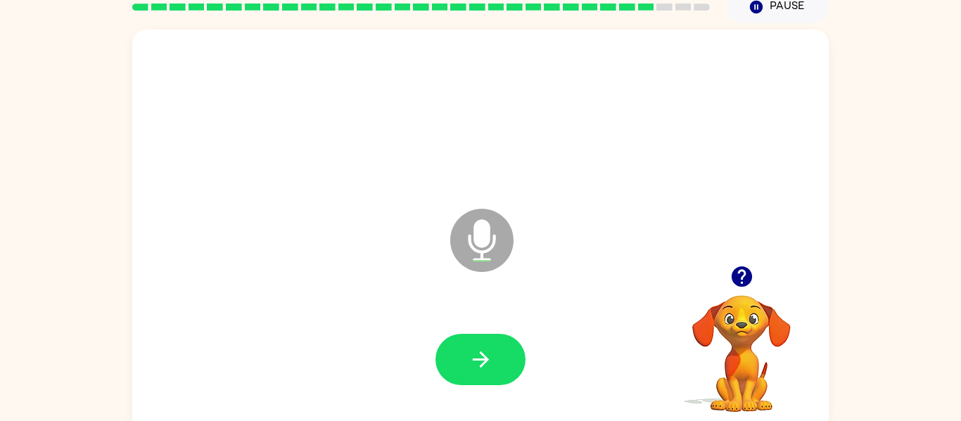
scroll to position [0, 0]
